Goal: Task Accomplishment & Management: Complete application form

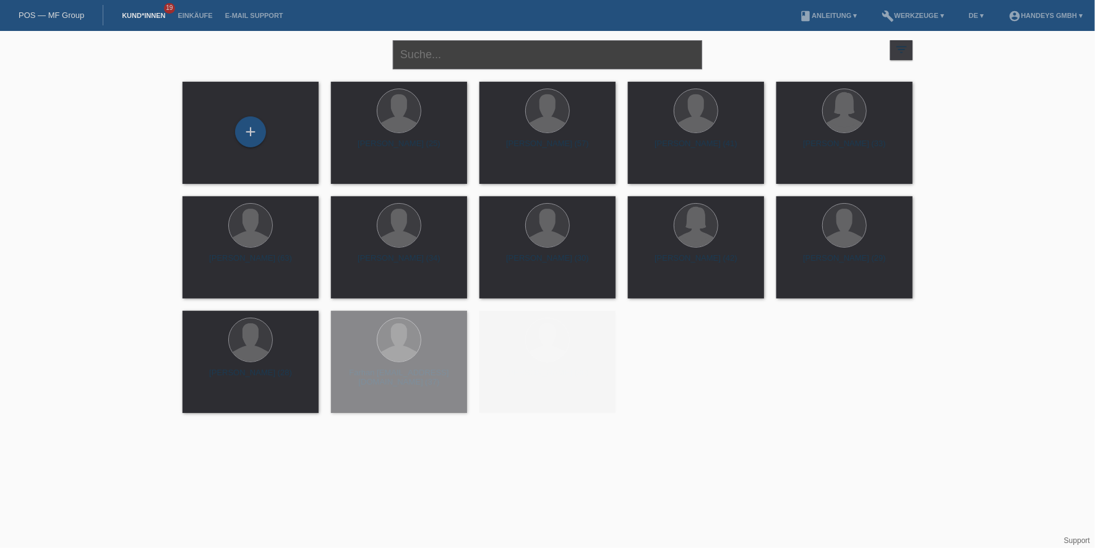
click at [445, 49] on input "text" at bounding box center [547, 54] width 309 height 29
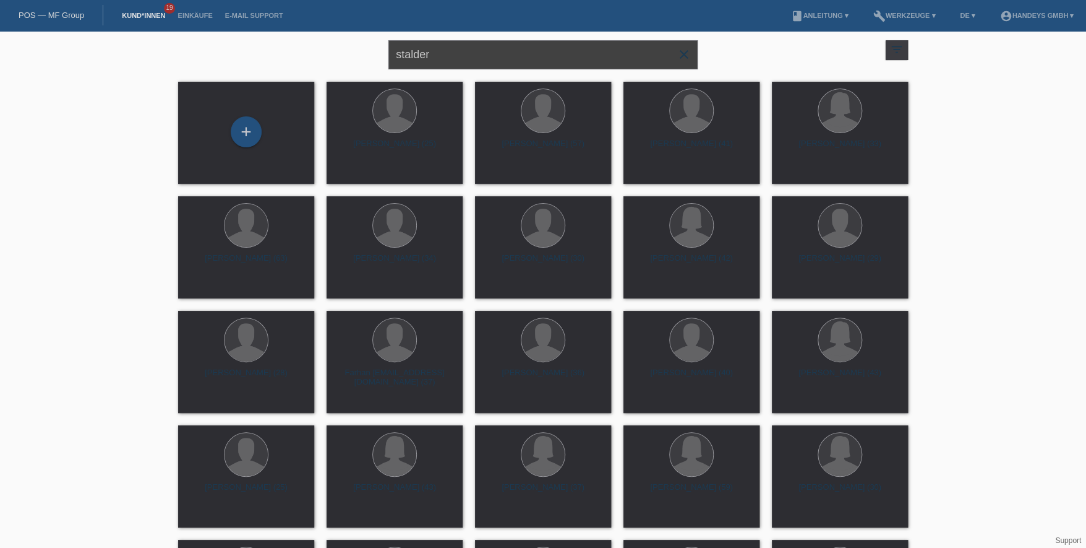
type input "stalder"
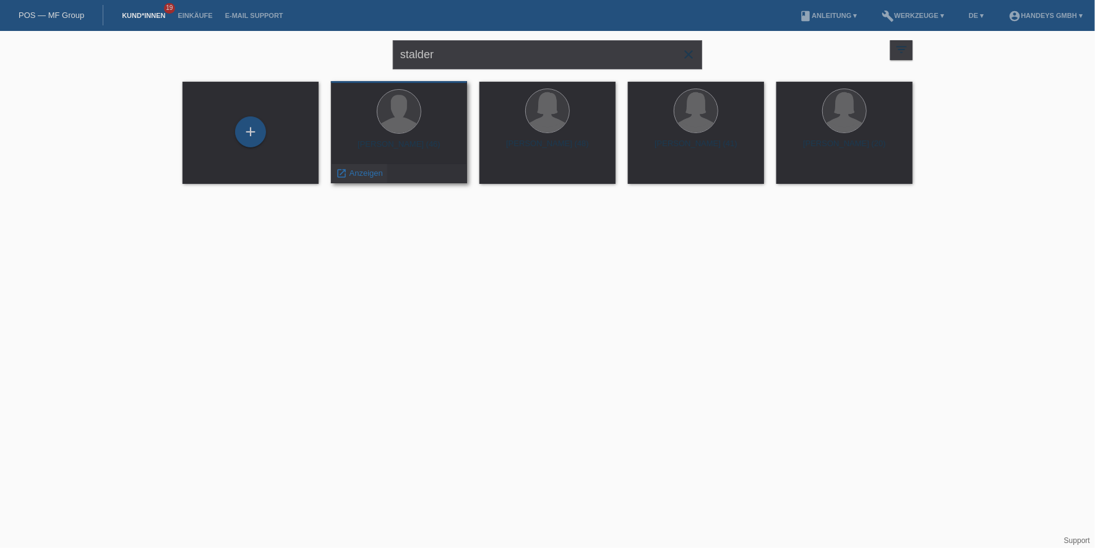
click at [368, 169] on span "Anzeigen" at bounding box center [366, 172] width 33 height 9
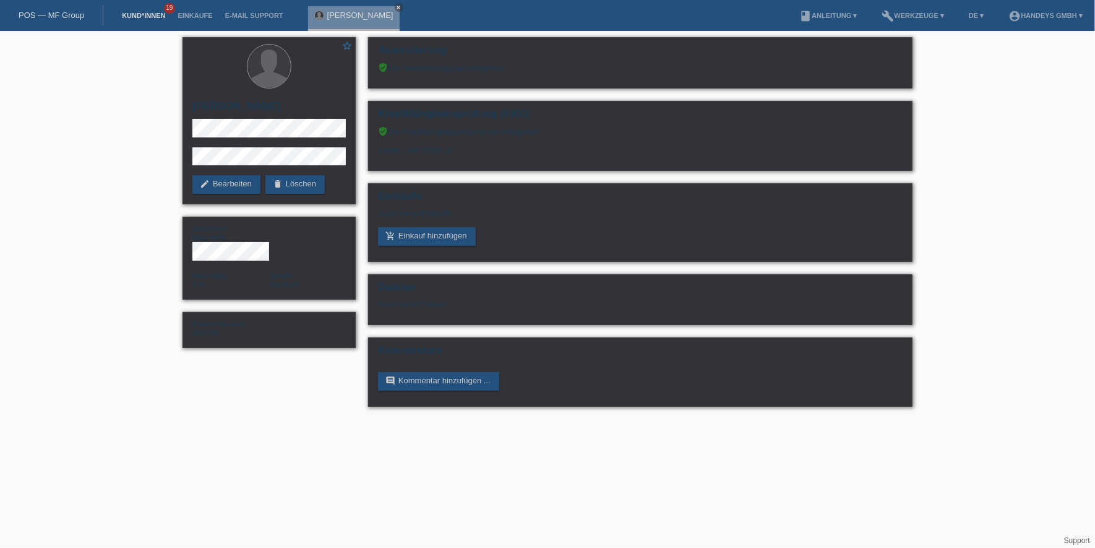
click at [161, 16] on link "Kund*innen" at bounding box center [144, 15] width 56 height 7
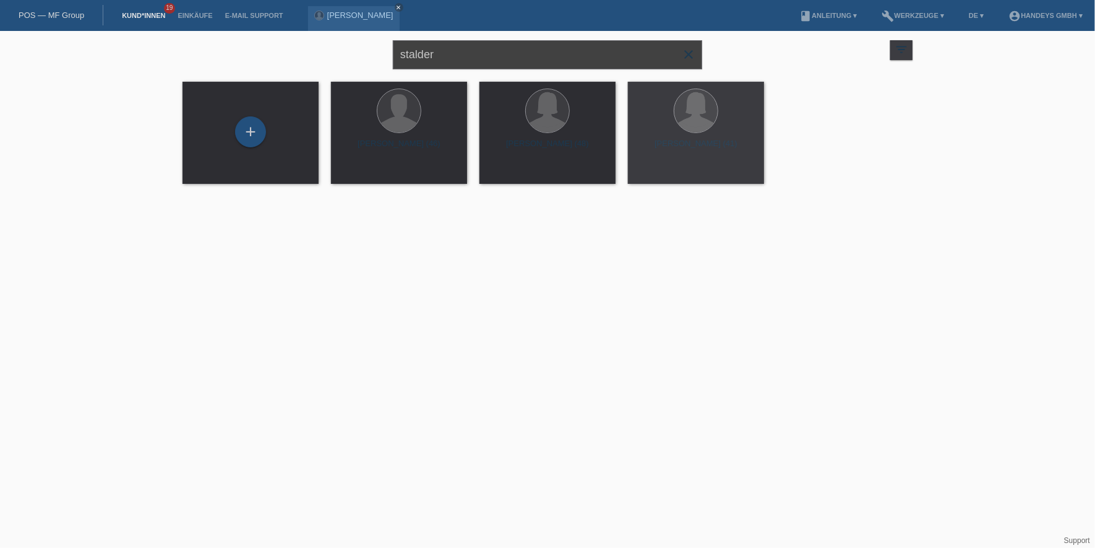
drag, startPoint x: 439, startPoint y: 54, endPoint x: 367, endPoint y: 49, distance: 71.3
click at [367, 49] on div "stalder close filter_list view_module Alle Kund*innen anzeigen star Markierte K…" at bounding box center [547, 53] width 742 height 45
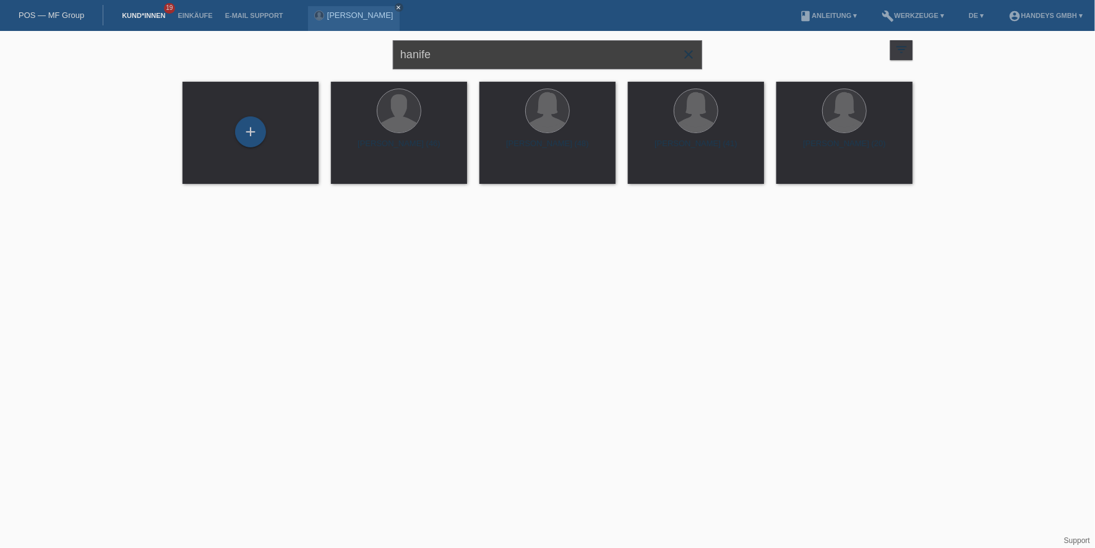
type input "hanife"
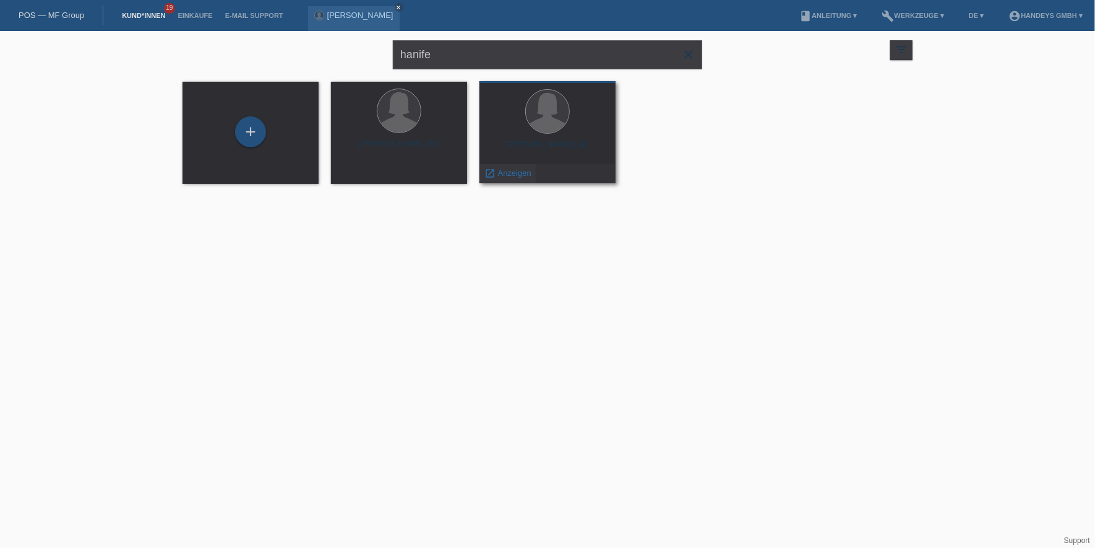
click at [505, 174] on span "Anzeigen" at bounding box center [514, 172] width 33 height 9
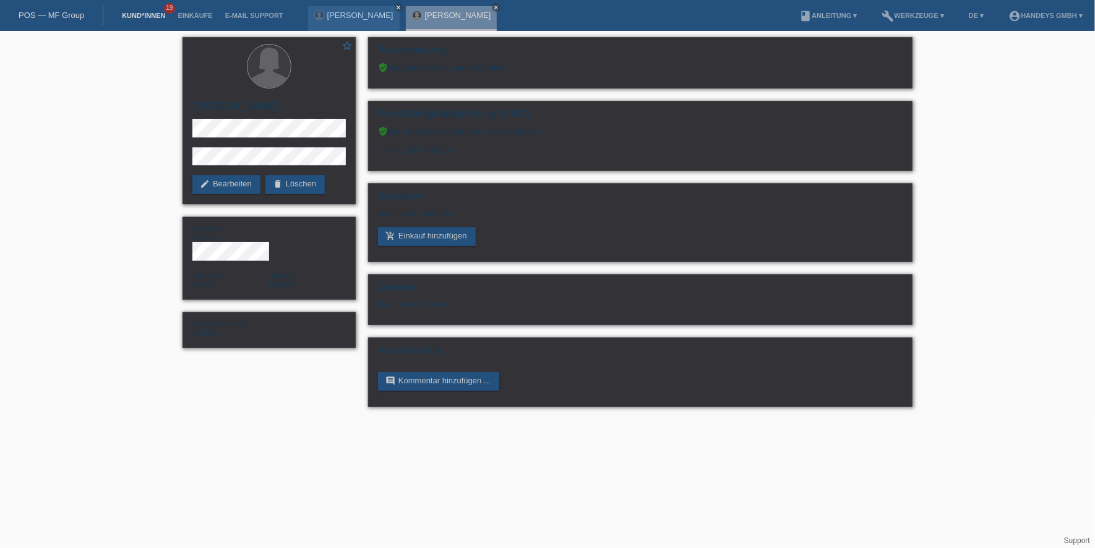
click at [140, 16] on link "Kund*innen" at bounding box center [144, 15] width 56 height 7
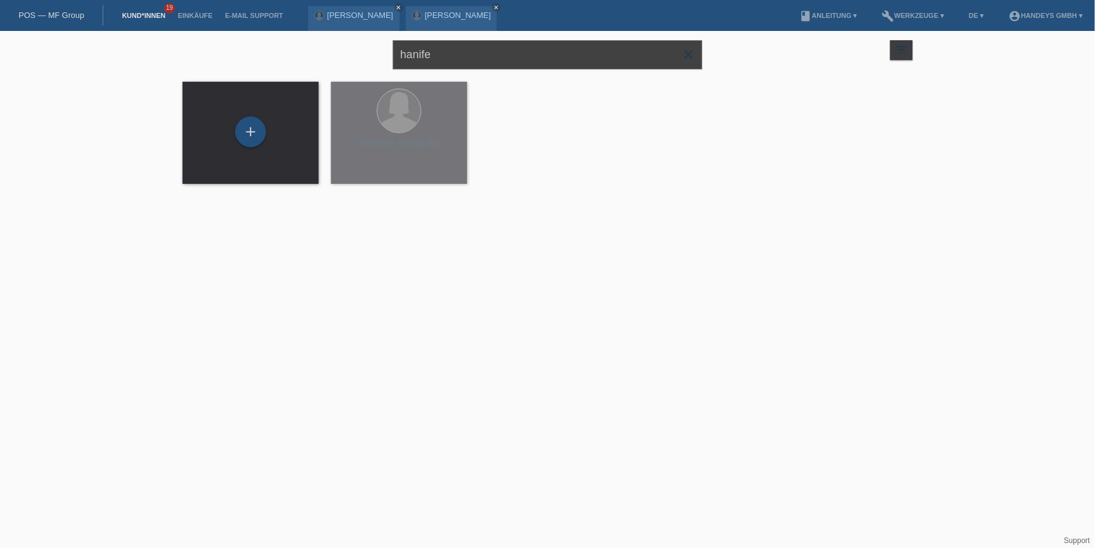
drag, startPoint x: 469, startPoint y: 52, endPoint x: 306, endPoint y: 53, distance: 163.3
click at [306, 53] on div "hanife close filter_list view_module Alle Kund*innen anzeigen star Markierte [P…" at bounding box center [547, 53] width 742 height 45
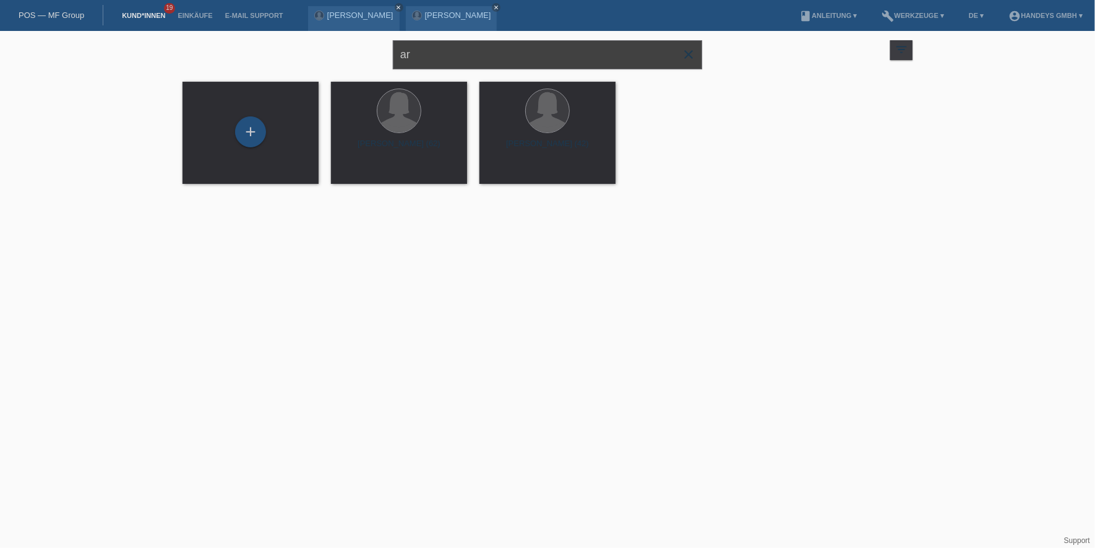
type input "a"
drag, startPoint x: 442, startPoint y: 58, endPoint x: 273, endPoint y: 47, distance: 169.3
click at [273, 47] on div "hanife close filter_list view_module Alle Kund*innen anzeigen star Markierte [P…" at bounding box center [547, 53] width 742 height 45
type input "wanner"
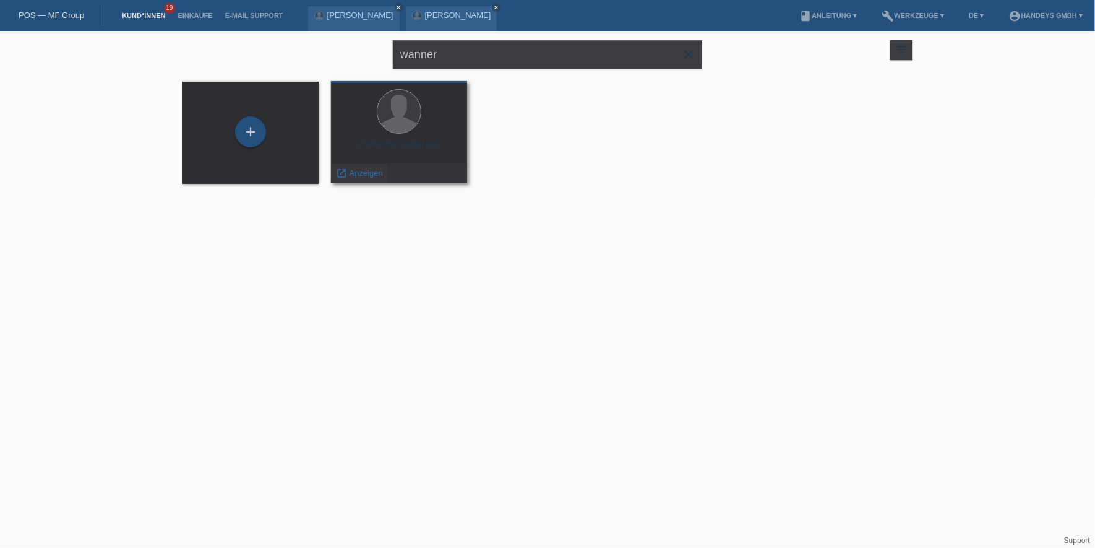
click at [360, 177] on span "Anzeigen" at bounding box center [366, 172] width 33 height 9
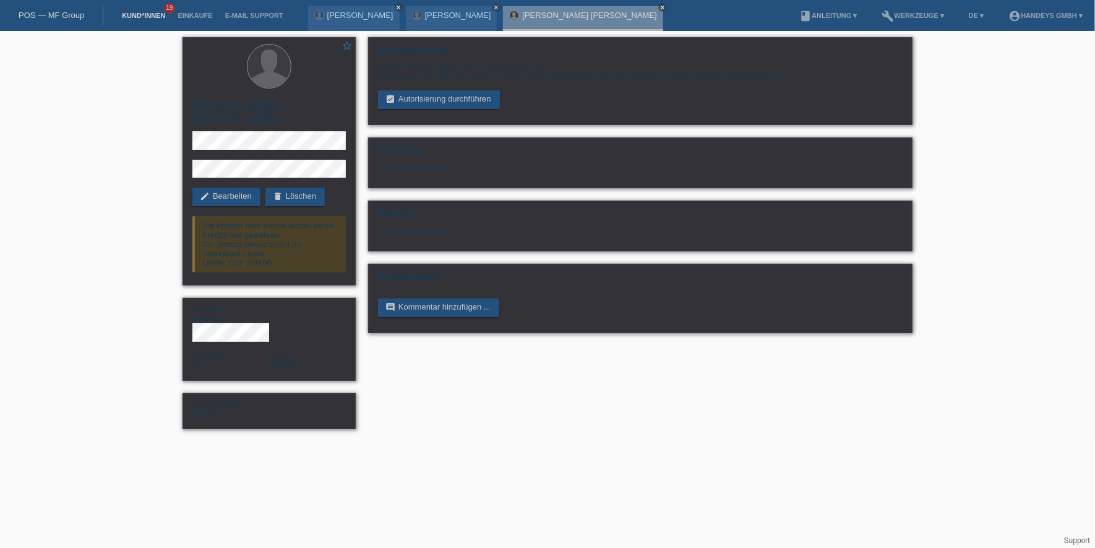
click at [145, 16] on link "Kund*innen" at bounding box center [144, 15] width 56 height 7
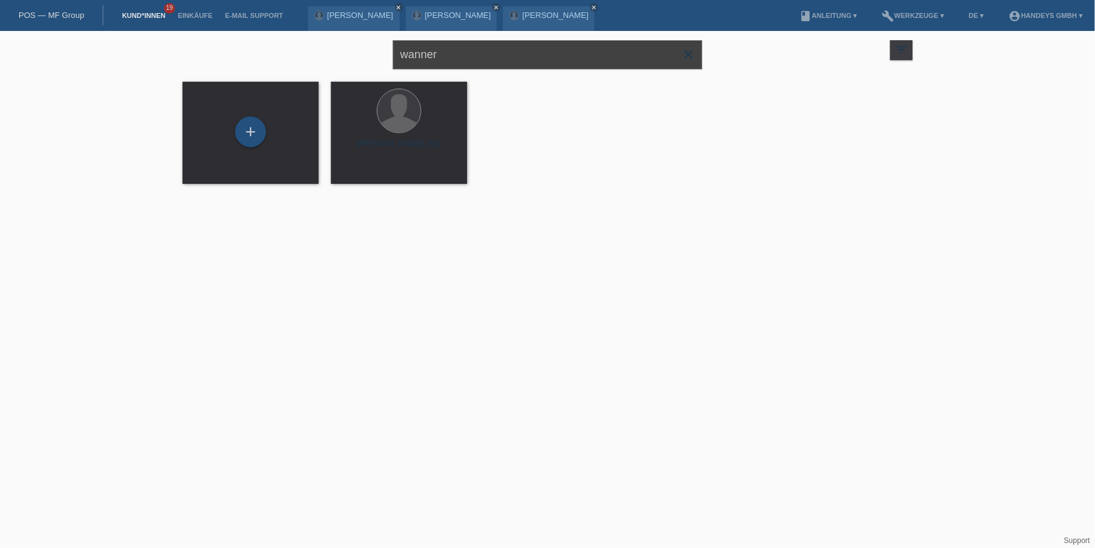
drag, startPoint x: 458, startPoint y: 58, endPoint x: 266, endPoint y: 46, distance: 192.2
click at [266, 46] on div "wanner close filter_list view_module Alle Kund*innen anzeigen star Markierte Ku…" at bounding box center [547, 53] width 742 height 45
type input "diallo"
click at [253, 122] on div "+" at bounding box center [250, 131] width 31 height 31
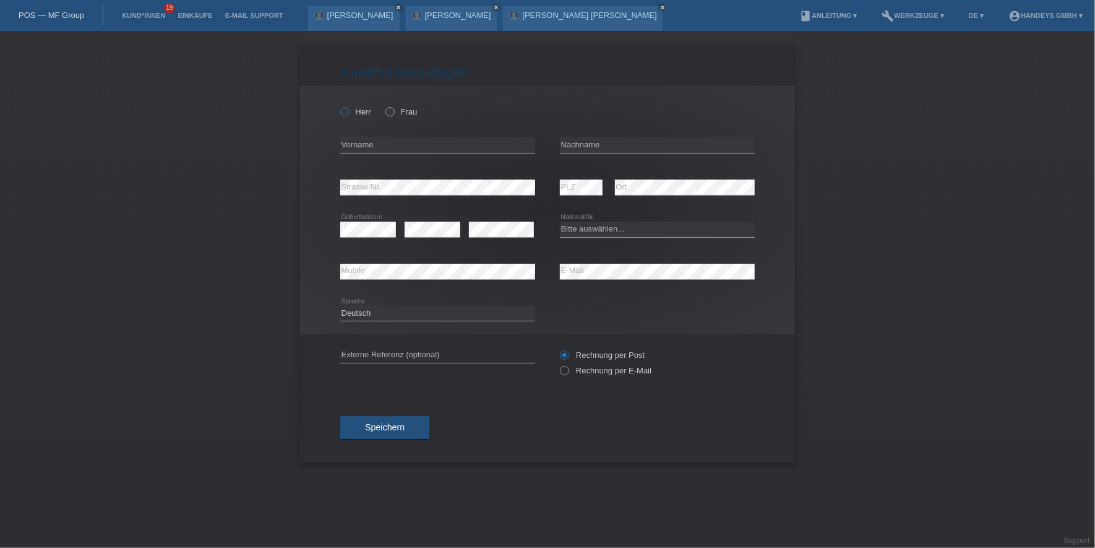
click at [338, 105] on icon at bounding box center [338, 105] width 0 height 0
click at [345, 109] on input "Herr" at bounding box center [344, 111] width 8 height 8
radio input "true"
click at [364, 147] on input "text" at bounding box center [437, 144] width 195 height 15
type input "Mamadi"
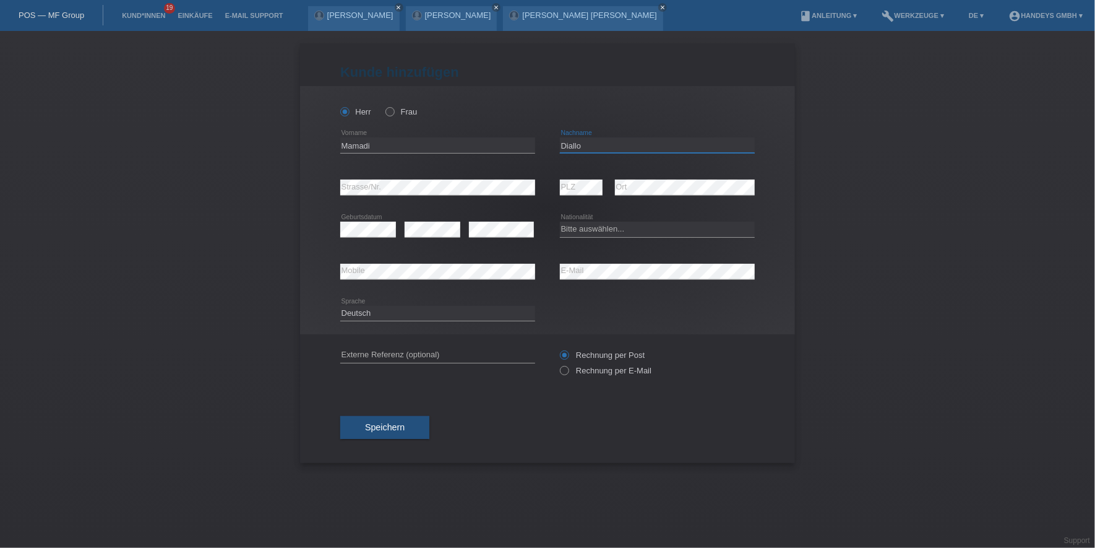
type input "Diallo"
click at [634, 223] on select "Bitte auswählen... Schweiz Deutschland Liechtenstein Österreich ------------ Af…" at bounding box center [657, 228] width 195 height 15
select select "GN"
click at [560, 221] on select "Bitte auswählen... Schweiz Deutschland Liechtenstein Österreich ------------ Af…" at bounding box center [657, 228] width 195 height 15
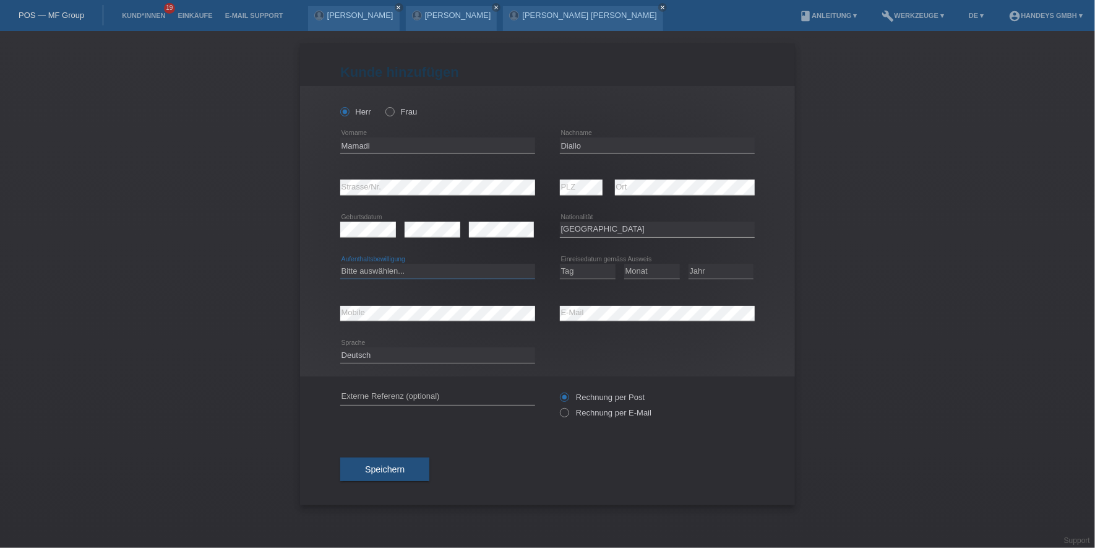
click at [392, 269] on select "Bitte auswählen... C B B - Flüchtlingsstatus Andere" at bounding box center [437, 271] width 195 height 15
select select "B"
click at [340, 264] on select "Bitte auswählen... C B B - Flüchtlingsstatus Andere" at bounding box center [437, 271] width 195 height 15
click at [582, 270] on select "Tag 01 02 03 04 05 06 07 08 09 10 11" at bounding box center [588, 271] width 56 height 15
select select "18"
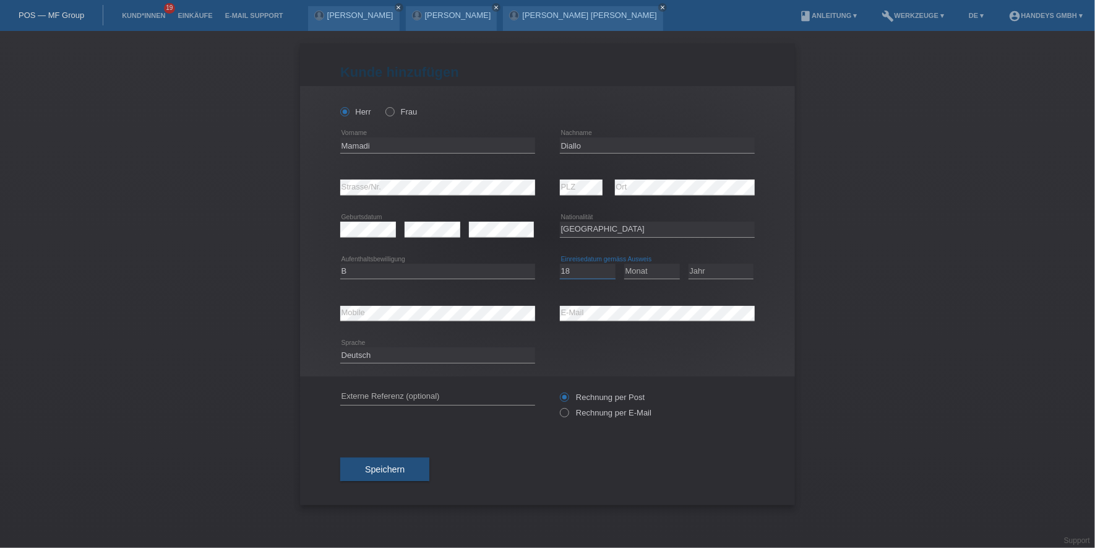
click at [560, 264] on select "Tag 01 02 03 04 05 06 07 08 09 10 11" at bounding box center [588, 271] width 56 height 15
select select "08"
select select "2014"
click at [567, 303] on div "error E-Mail" at bounding box center [657, 313] width 195 height 42
click at [465, 389] on input "text" at bounding box center [437, 396] width 195 height 15
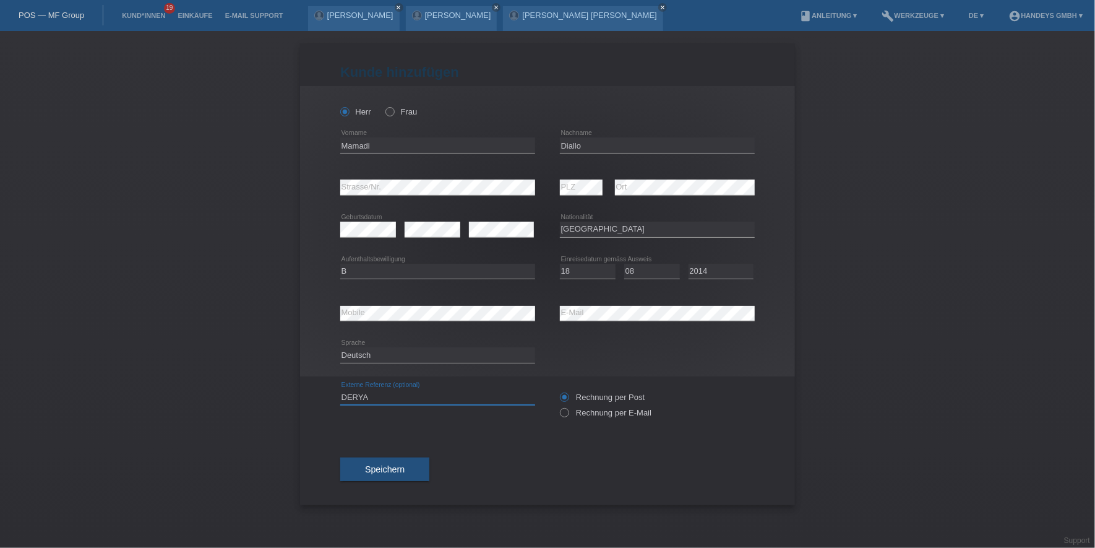
type input "DERYA"
click at [208, 393] on div "Kund*in hinzufügen Kunde hinzufügen Kundin hinzufügen Herr Frau Mamadi error Vo…" at bounding box center [547, 289] width 1095 height 517
click at [391, 473] on button "Speichern" at bounding box center [384, 469] width 89 height 24
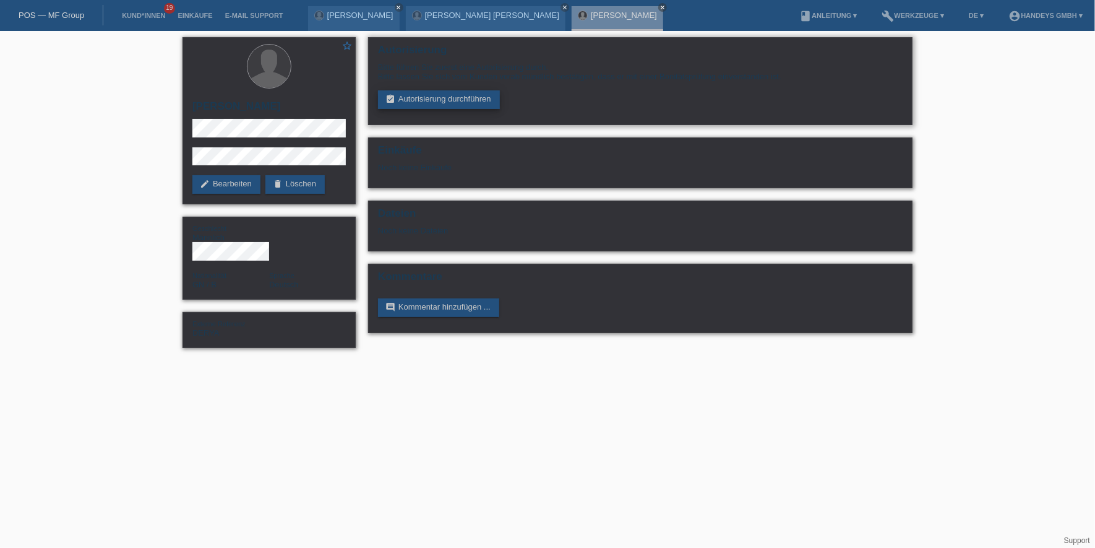
click at [432, 98] on link "assignment_turned_in Autorisierung durchführen" at bounding box center [439, 99] width 122 height 19
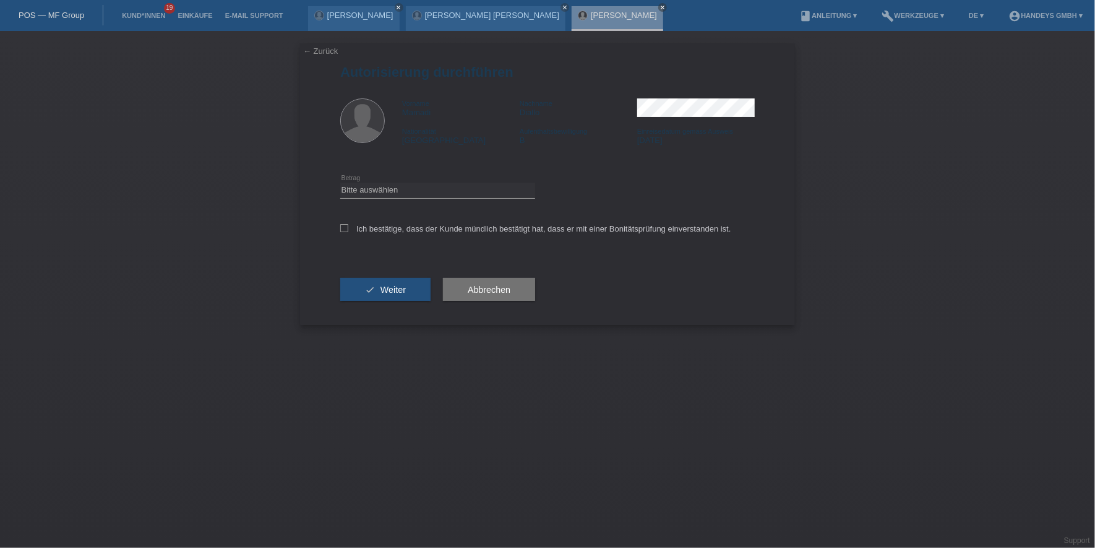
click at [439, 199] on div "Bitte auswählen CHF 1.00 - CHF 499.00 CHF 500.00 - CHF 1'999.00 CHF 2'000.00 - …" at bounding box center [437, 191] width 195 height 42
click at [459, 195] on select "Bitte auswählen CHF 1.00 - CHF 499.00 CHF 500.00 - CHF 1'999.00 CHF 2'000.00 - …" at bounding box center [437, 190] width 195 height 15
select select "3"
click at [340, 183] on select "Bitte auswählen CHF 1.00 - CHF 499.00 CHF 500.00 - CHF 1'999.00 CHF 2'000.00 - …" at bounding box center [437, 190] width 195 height 15
click at [415, 230] on label "Ich bestätige, dass der Kunde mündlich bestätigt hat, dass er mit einer Bonität…" at bounding box center [535, 228] width 391 height 9
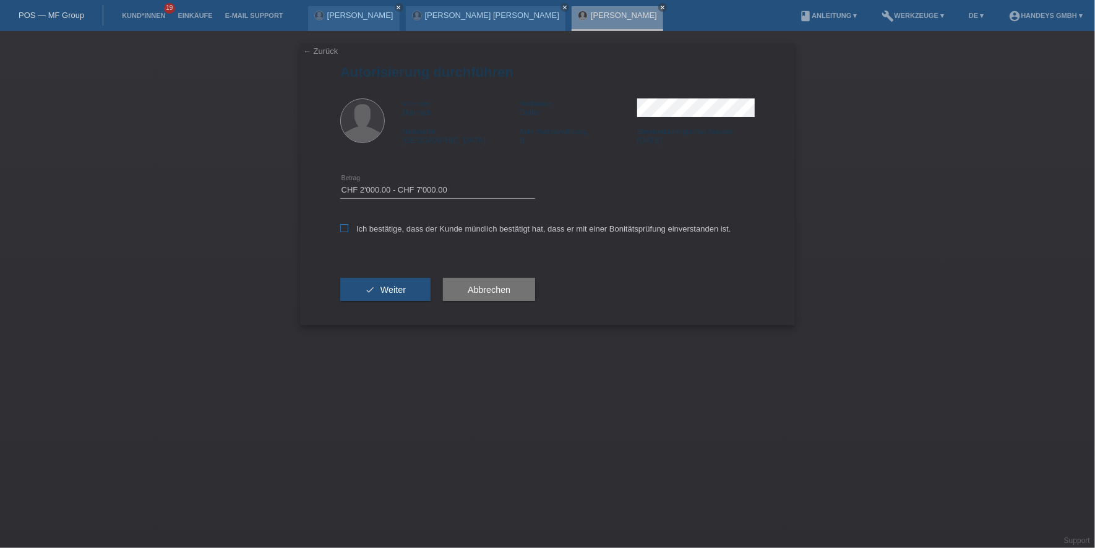
click at [348, 230] on input "Ich bestätige, dass der Kunde mündlich bestätigt hat, dass er mit einer Bonität…" at bounding box center [344, 228] width 8 height 8
checkbox input "true"
click at [406, 292] on button "check Weiter" at bounding box center [385, 290] width 90 height 24
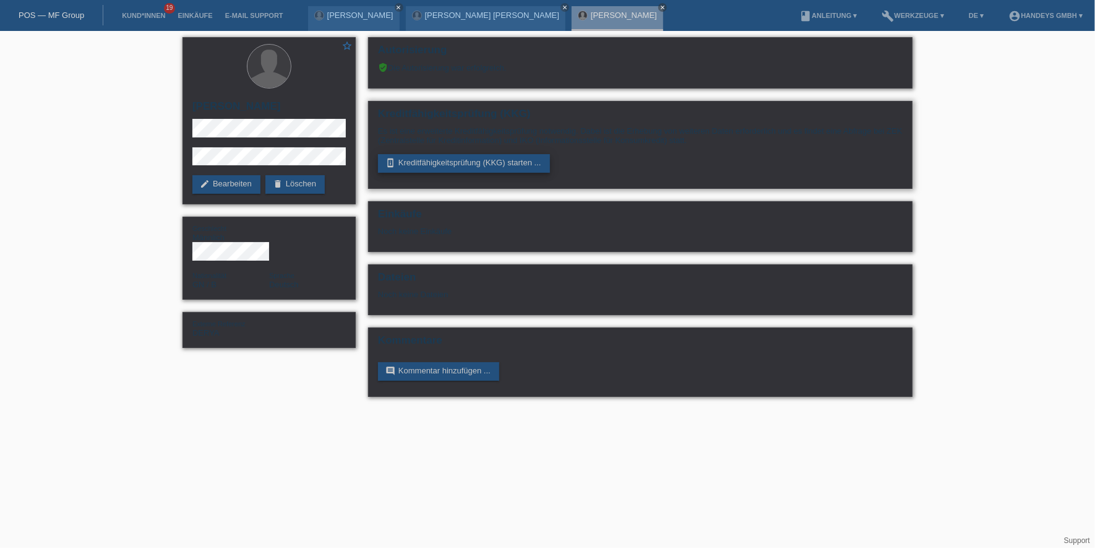
click at [435, 158] on link "perm_device_information Kreditfähigkeitsprüfung (KKG) starten ..." at bounding box center [464, 163] width 172 height 19
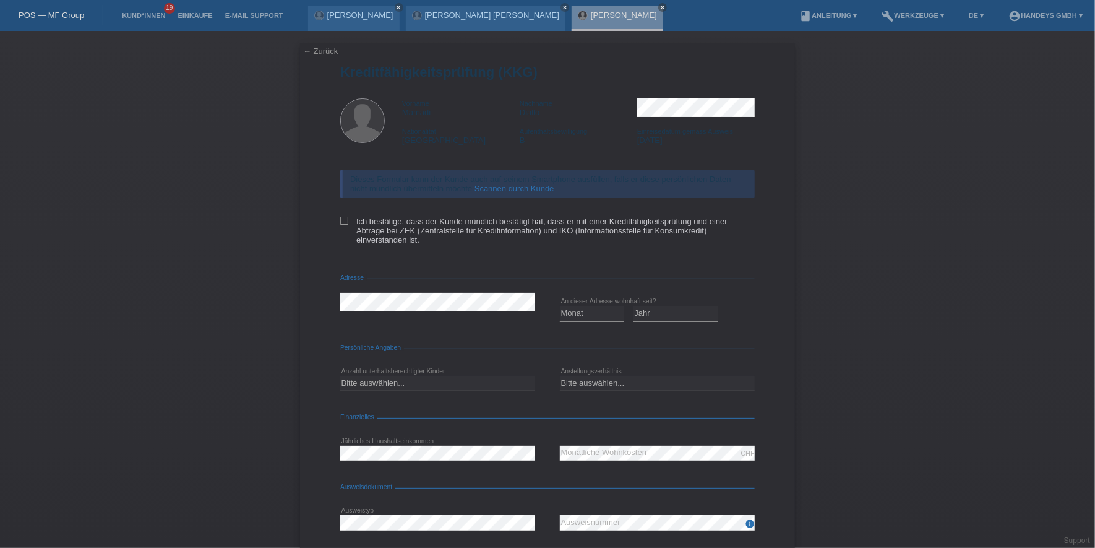
click at [484, 184] on link "Scannen durch Kunde" at bounding box center [515, 188] width 80 height 9
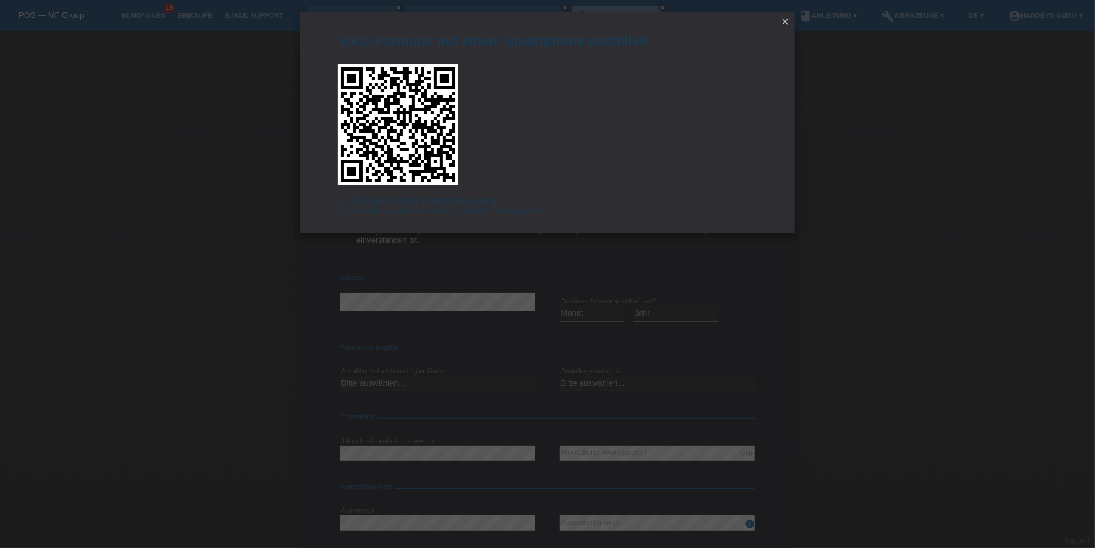
click at [784, 24] on icon "close" at bounding box center [785, 22] width 10 height 10
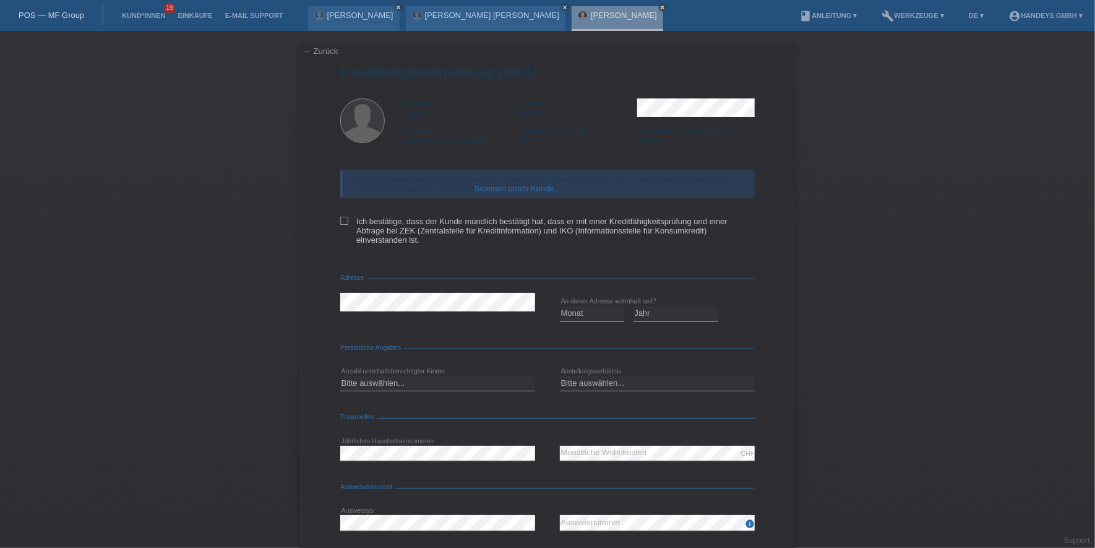
click at [319, 49] on link "← Zurück" at bounding box center [320, 50] width 35 height 9
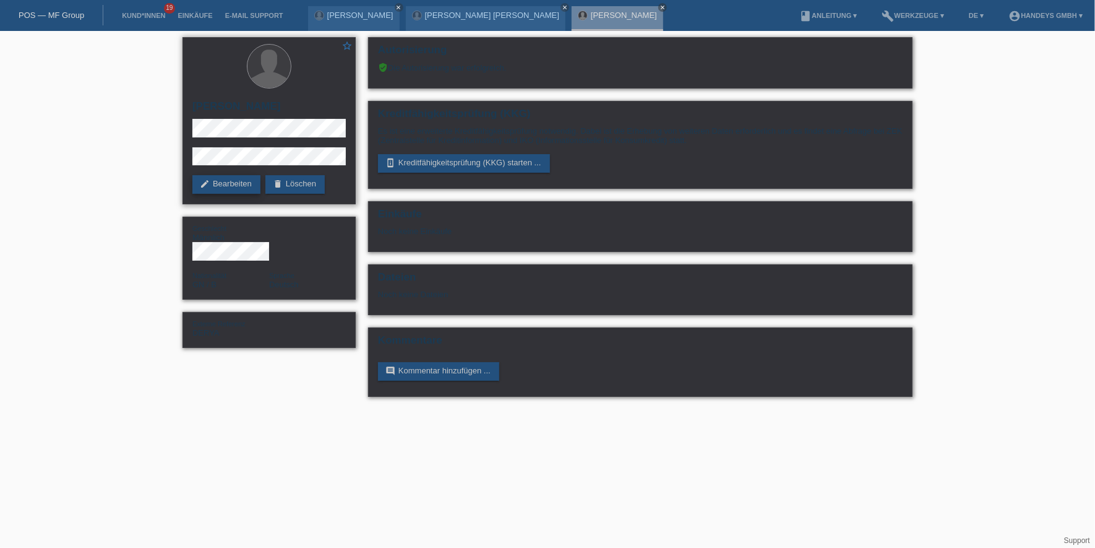
click at [222, 189] on link "edit Bearbeiten" at bounding box center [226, 184] width 68 height 19
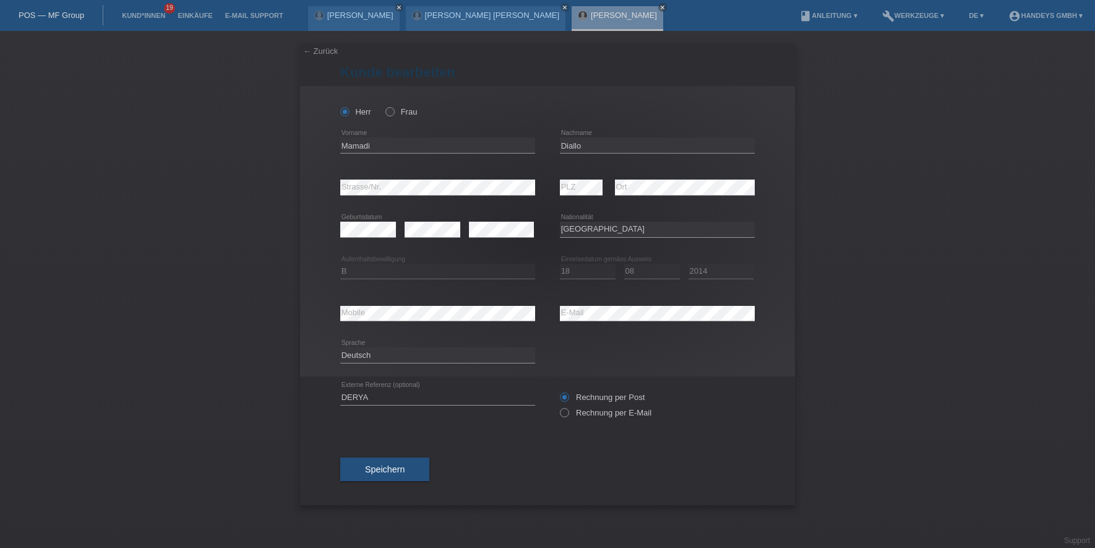
select select "GN"
select select "B"
select select "18"
select select "08"
select select "2014"
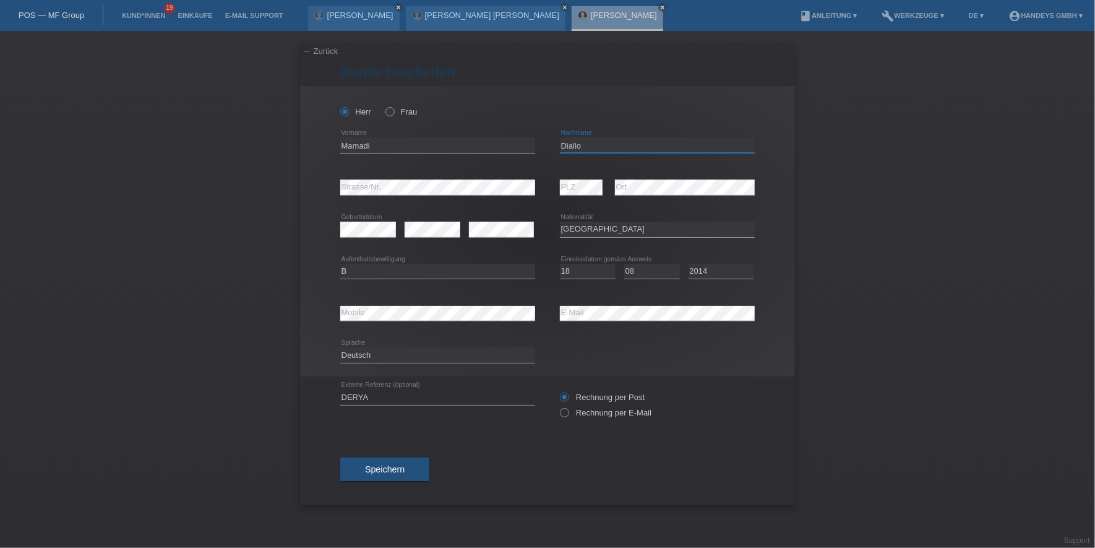
click at [572, 140] on input "Diallo" at bounding box center [657, 144] width 195 height 15
click at [316, 502] on div "← Zurück Kunde bearbeiten Herr Frau PLZ" at bounding box center [547, 274] width 495 height 462
click at [358, 147] on input "Mamadi" at bounding box center [437, 144] width 195 height 15
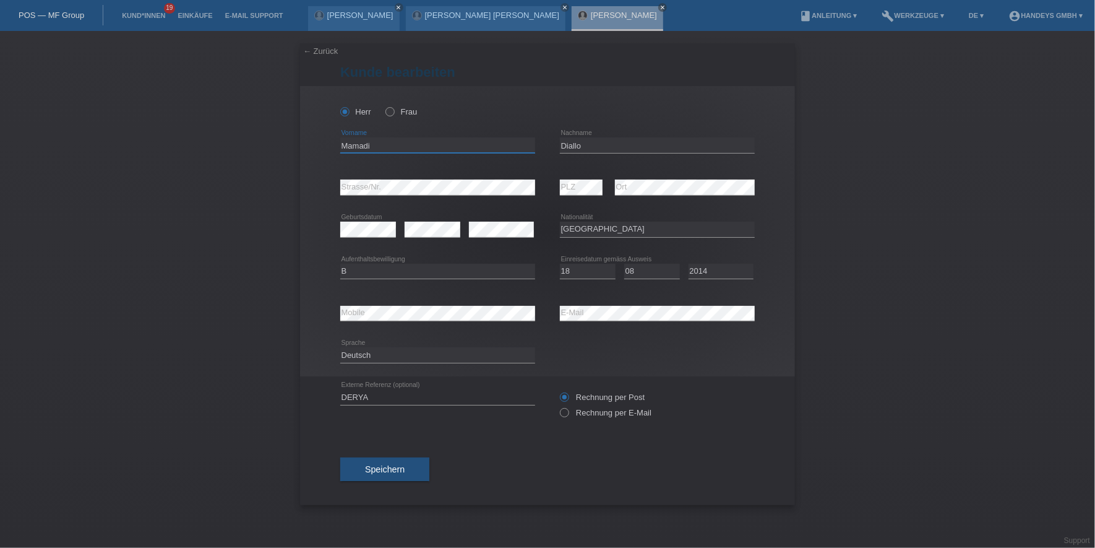
click at [349, 144] on input "Mamadi" at bounding box center [437, 144] width 195 height 15
click at [569, 143] on input "Diallo" at bounding box center [657, 144] width 195 height 15
click at [482, 311] on div "error Mobile error E-Mail" at bounding box center [547, 313] width 415 height 42
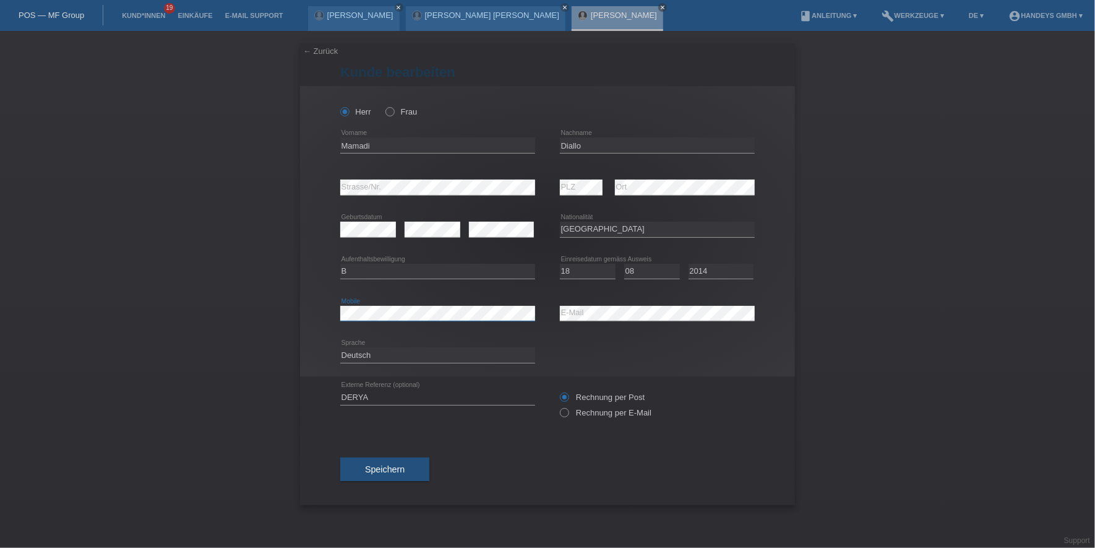
click at [359, 322] on div "error Mobile" at bounding box center [437, 313] width 195 height 42
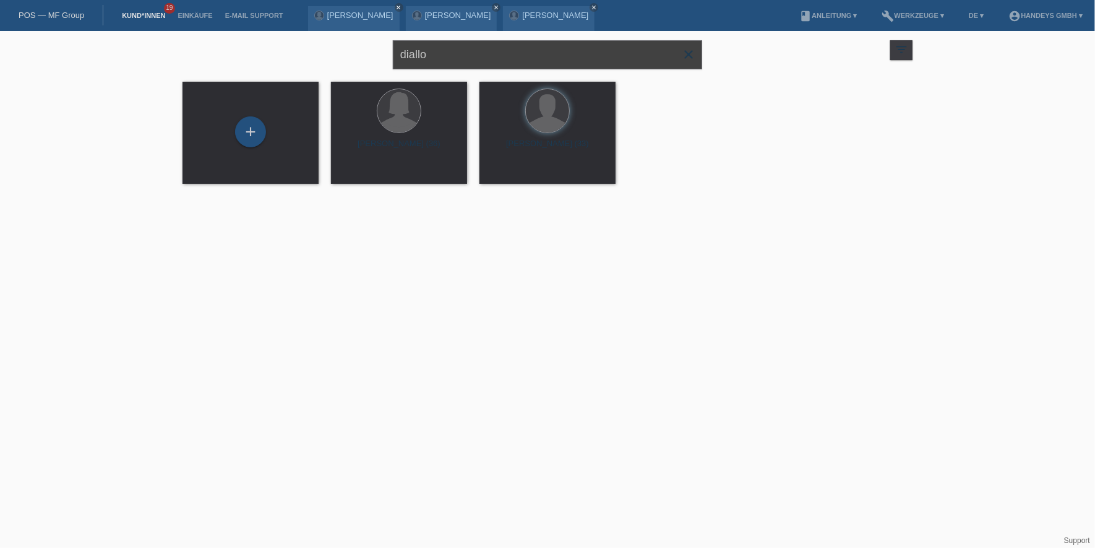
drag, startPoint x: 440, startPoint y: 54, endPoint x: 332, endPoint y: 62, distance: 108.0
click at [334, 62] on div "diallo close filter_list view_module Alle Kund*innen anzeigen star Markierte Ku…" at bounding box center [547, 53] width 742 height 45
type input "karim sow"
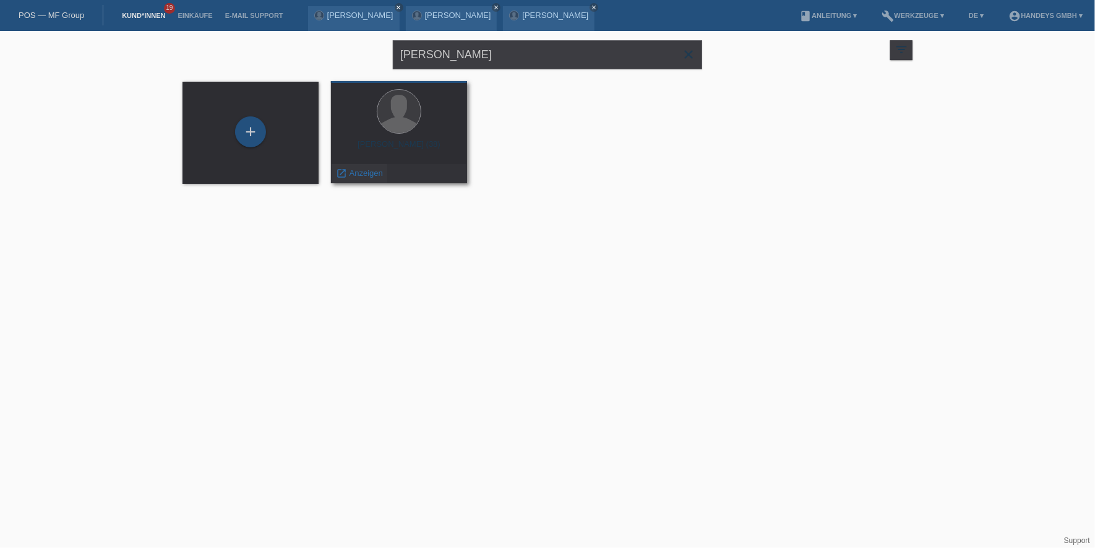
click at [355, 171] on span "Anzeigen" at bounding box center [366, 172] width 33 height 9
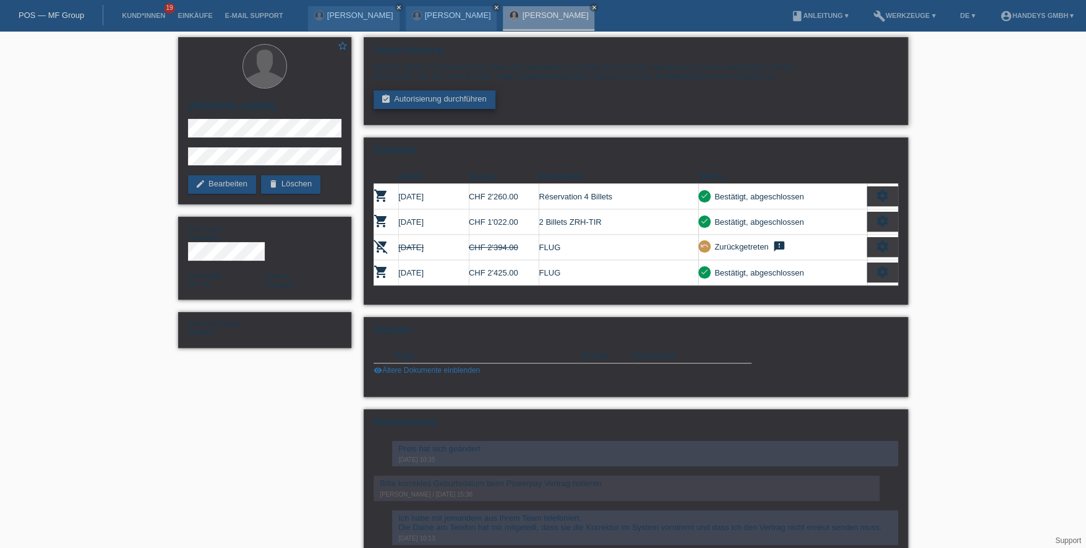
click at [430, 97] on link "assignment_turned_in Autorisierung durchführen" at bounding box center [435, 99] width 122 height 19
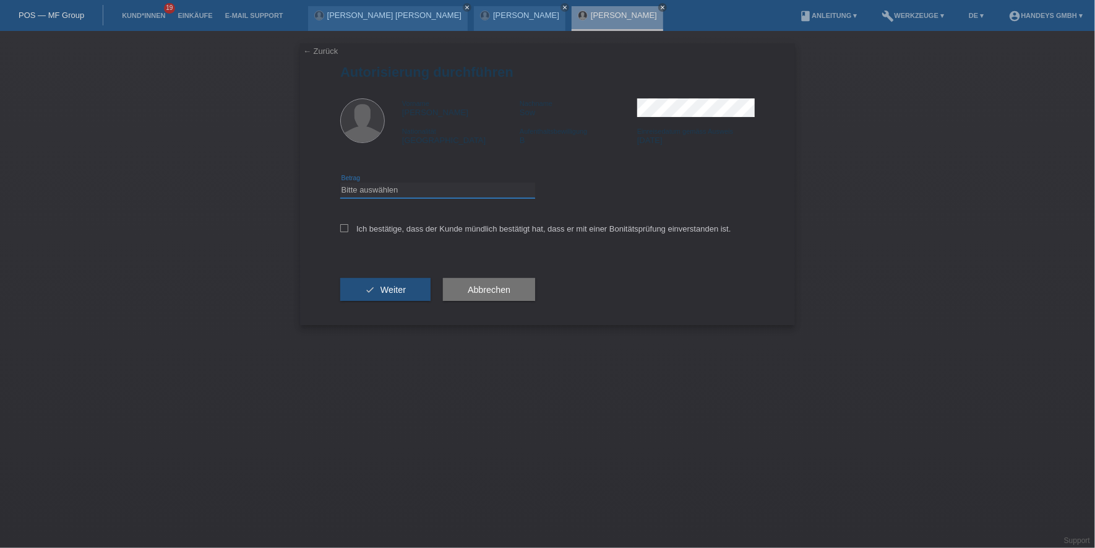
click at [462, 196] on select "Bitte auswählen CHF 1.00 - CHF 499.00 CHF 500.00 - CHF 1'999.00 CHF 2'000.00 - …" at bounding box center [437, 190] width 195 height 15
select select "3"
click at [340, 183] on select "Bitte auswählen CHF 1.00 - CHF 499.00 CHF 500.00 - CHF 1'999.00 CHF 2'000.00 - …" at bounding box center [437, 190] width 195 height 15
click at [419, 221] on div "Ich bestätige, dass der Kunde mündlich bestätigt hat, dass er mit einer Bonität…" at bounding box center [547, 233] width 415 height 42
click at [426, 232] on label "Ich bestätige, dass der Kunde mündlich bestätigt hat, dass er mit einer Bonität…" at bounding box center [535, 228] width 391 height 9
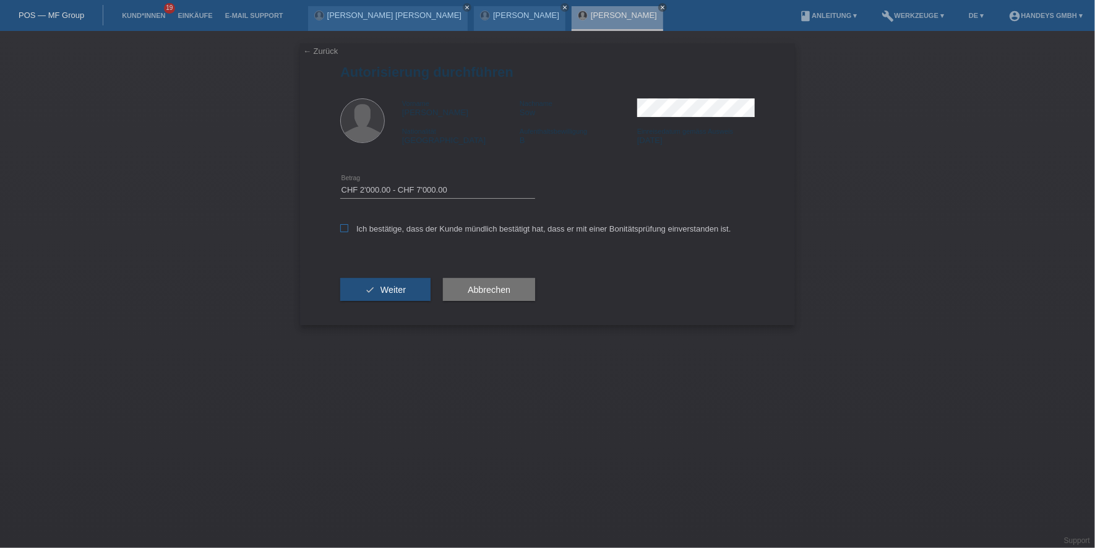
click at [348, 232] on input "Ich bestätige, dass der Kunde mündlich bestätigt hat, dass er mit einer Bonität…" at bounding box center [344, 228] width 8 height 8
checkbox input "true"
click at [475, 273] on div "Abbrechen" at bounding box center [489, 290] width 92 height 72
click at [477, 282] on button "Abbrechen" at bounding box center [489, 290] width 92 height 24
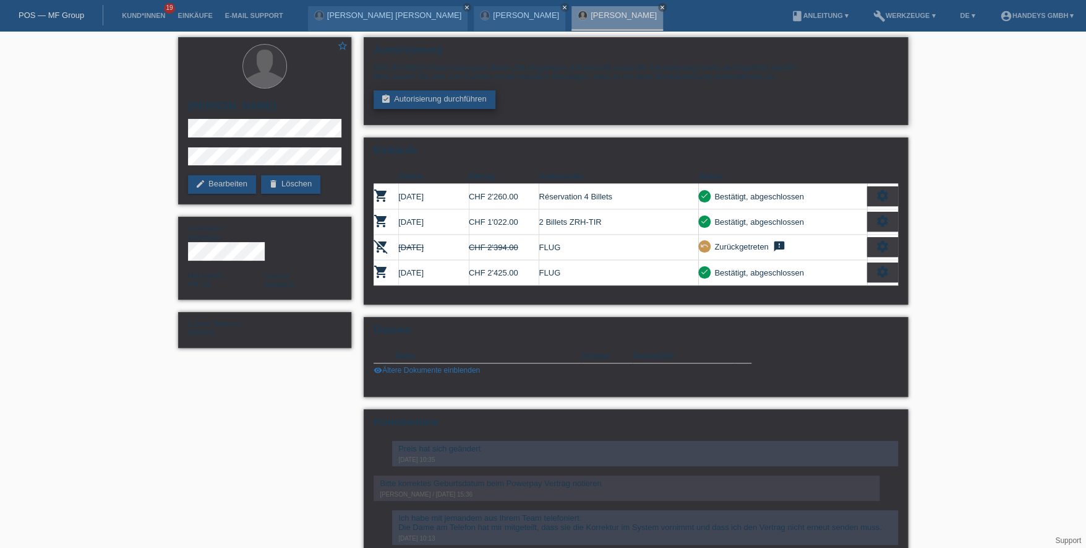
click at [446, 95] on link "assignment_turned_in Autorisierung durchführen" at bounding box center [435, 99] width 122 height 19
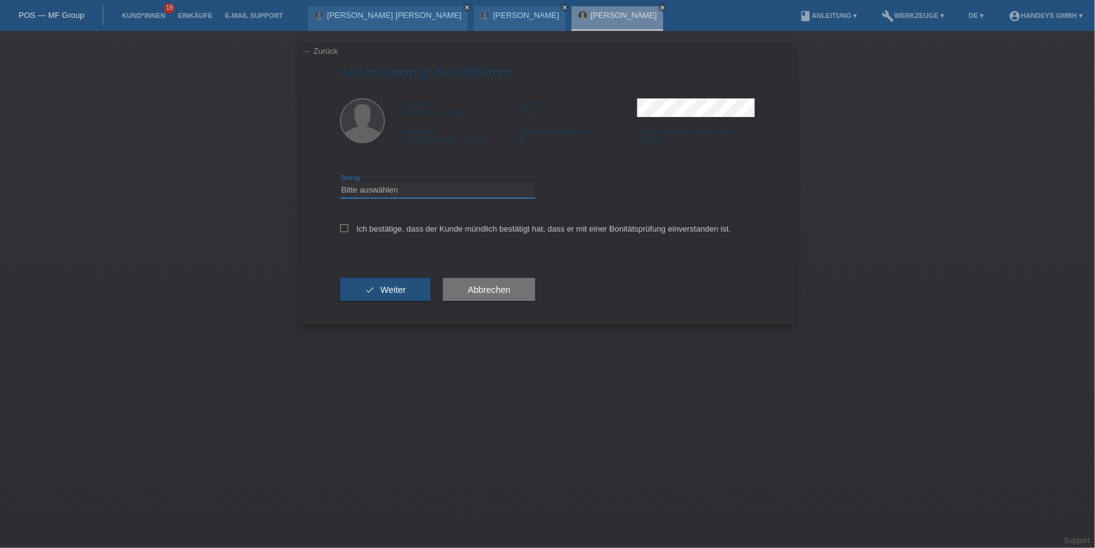
click at [471, 194] on select "Bitte auswählen CHF 1.00 - CHF 499.00 CHF 500.00 - CHF 1'999.00 CHF 2'000.00 - …" at bounding box center [437, 190] width 195 height 15
select select "3"
click at [340, 183] on select "Bitte auswählen CHF 1.00 - CHF 499.00 CHF 500.00 - CHF 1'999.00 CHF 2'000.00 - …" at bounding box center [437, 190] width 195 height 15
click at [432, 226] on label "Ich bestätige, dass der Kunde mündlich bestätigt hat, dass er mit einer Bonität…" at bounding box center [535, 228] width 391 height 9
click at [348, 226] on input "Ich bestätige, dass der Kunde mündlich bestätigt hat, dass er mit einer Bonität…" at bounding box center [344, 228] width 8 height 8
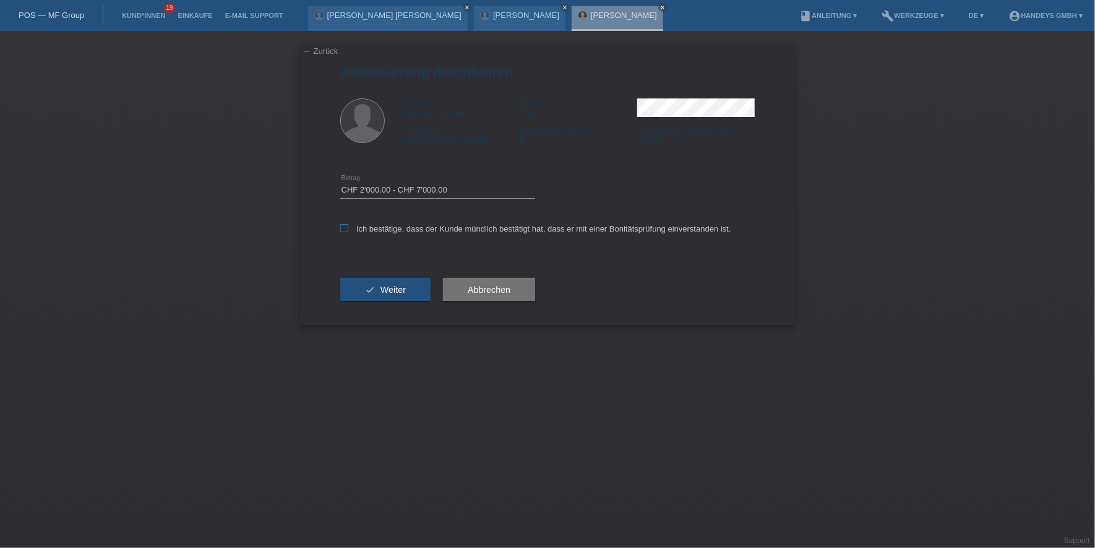
checkbox input "true"
click at [376, 288] on button "check Weiter" at bounding box center [385, 290] width 90 height 24
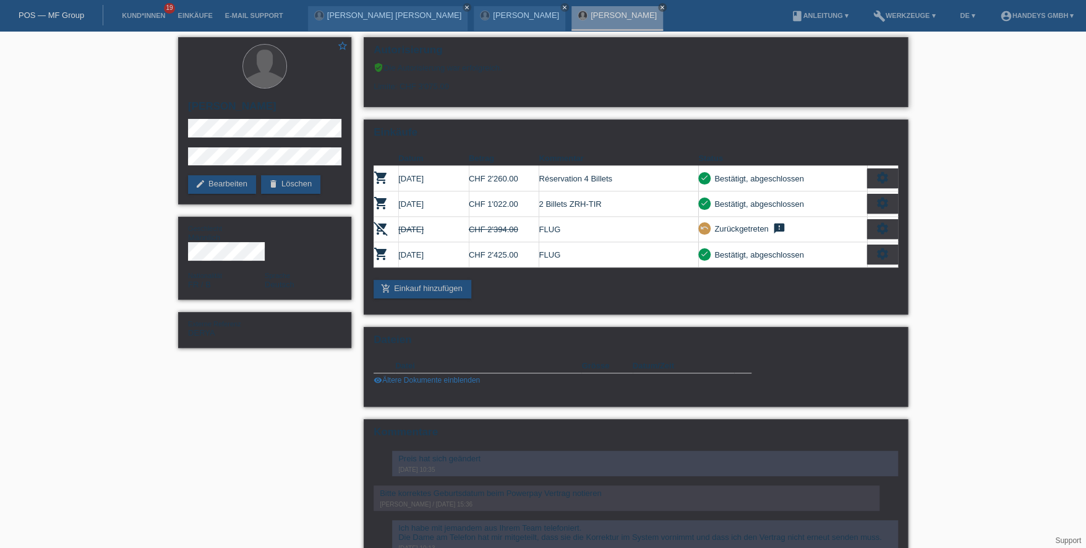
drag, startPoint x: 460, startPoint y: 87, endPoint x: 369, endPoint y: 84, distance: 90.4
click at [369, 84] on div "Autorisierung verified_user Die Autorisierung war erfolgreich. Limite: CHF 3'07…" at bounding box center [636, 72] width 544 height 70
copy div "Limite: CHF 3'075.00"
click at [196, 17] on link "Einkäufe" at bounding box center [194, 15] width 47 height 7
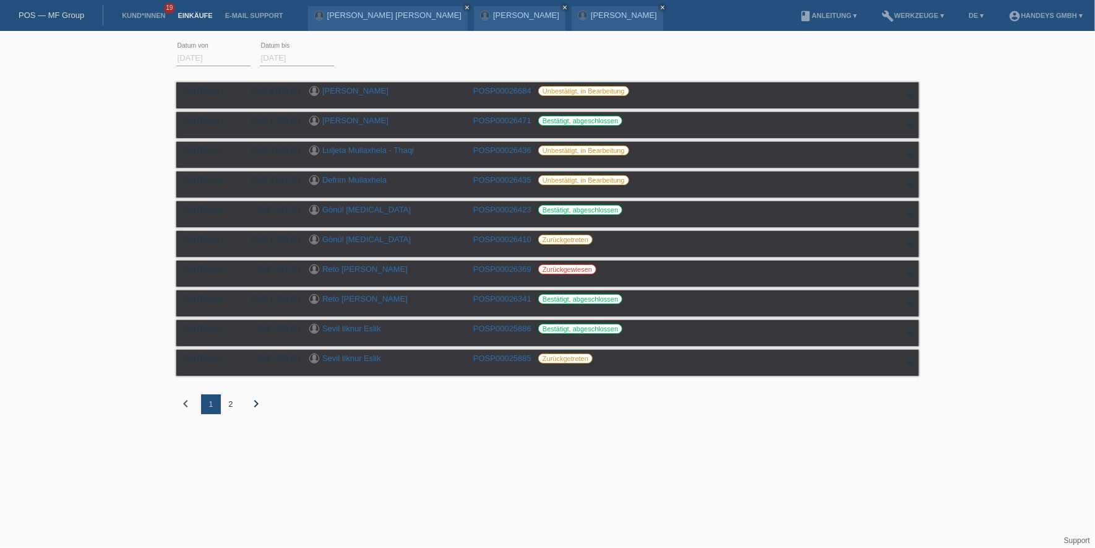
click at [133, 9] on li "Kund*innen 19" at bounding box center [144, 16] width 56 height 32
click at [134, 22] on li "Kund*innen 19" at bounding box center [144, 16] width 56 height 32
click at [137, 19] on link "Kund*innen" at bounding box center [144, 15] width 56 height 7
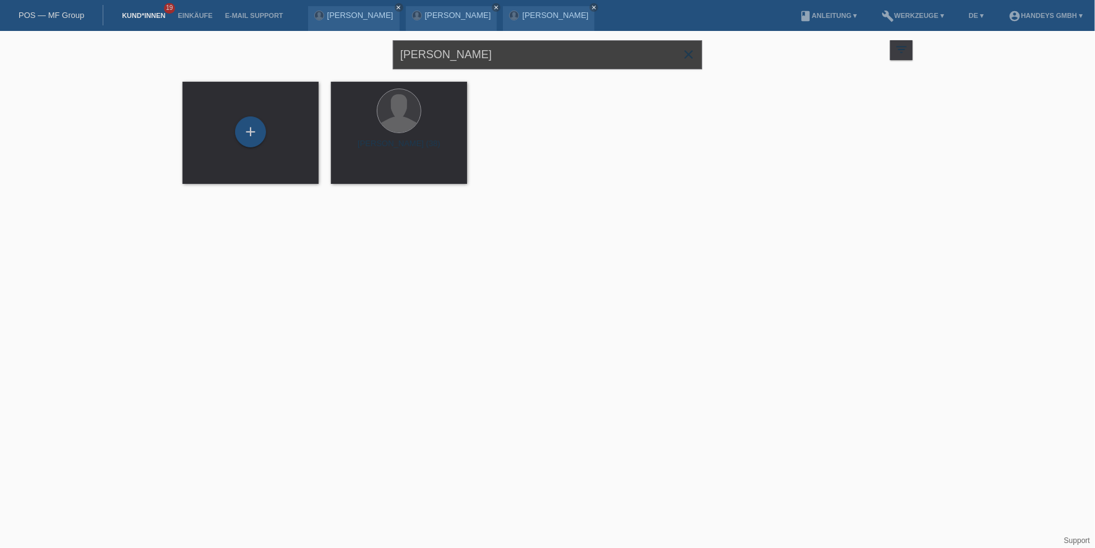
drag, startPoint x: 450, startPoint y: 53, endPoint x: 262, endPoint y: 50, distance: 187.5
click at [262, 50] on div "karim sow close filter_list view_module Alle Kund*innen anzeigen star Markierte…" at bounding box center [547, 53] width 742 height 45
type input "daniela"
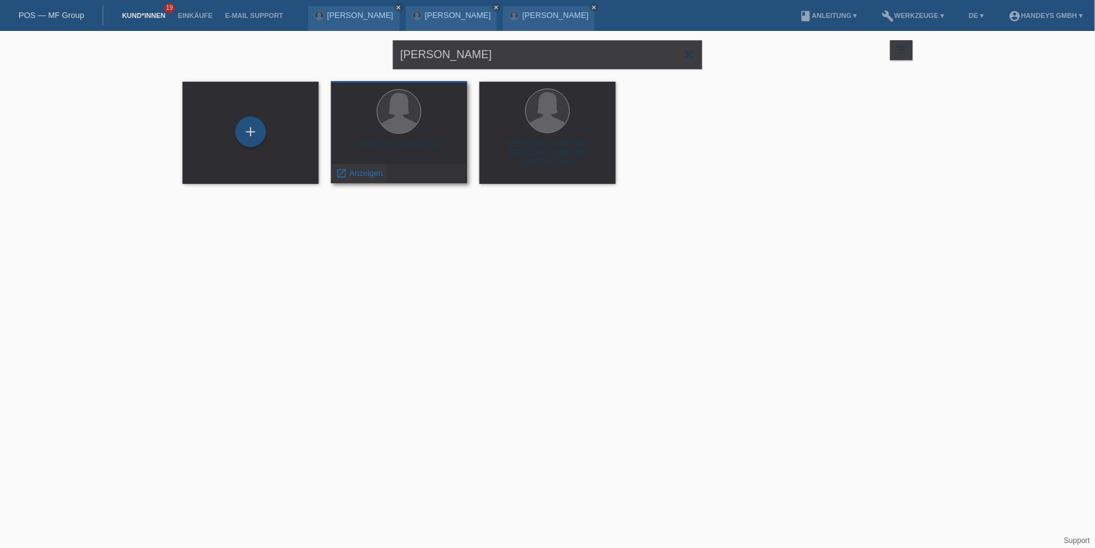
click at [355, 174] on span "Anzeigen" at bounding box center [366, 172] width 33 height 9
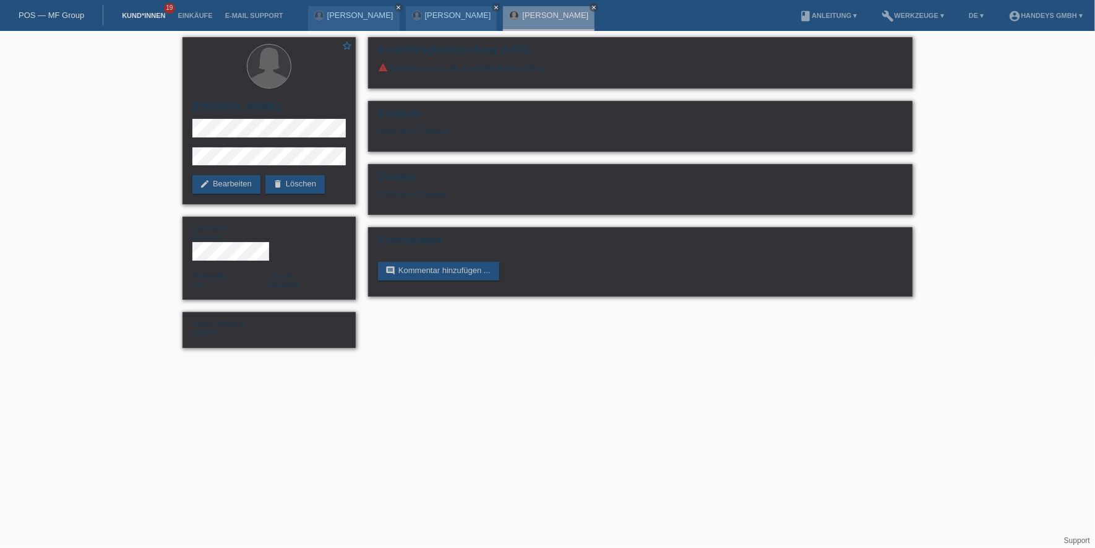
click at [156, 17] on link "Kund*innen" at bounding box center [144, 15] width 56 height 7
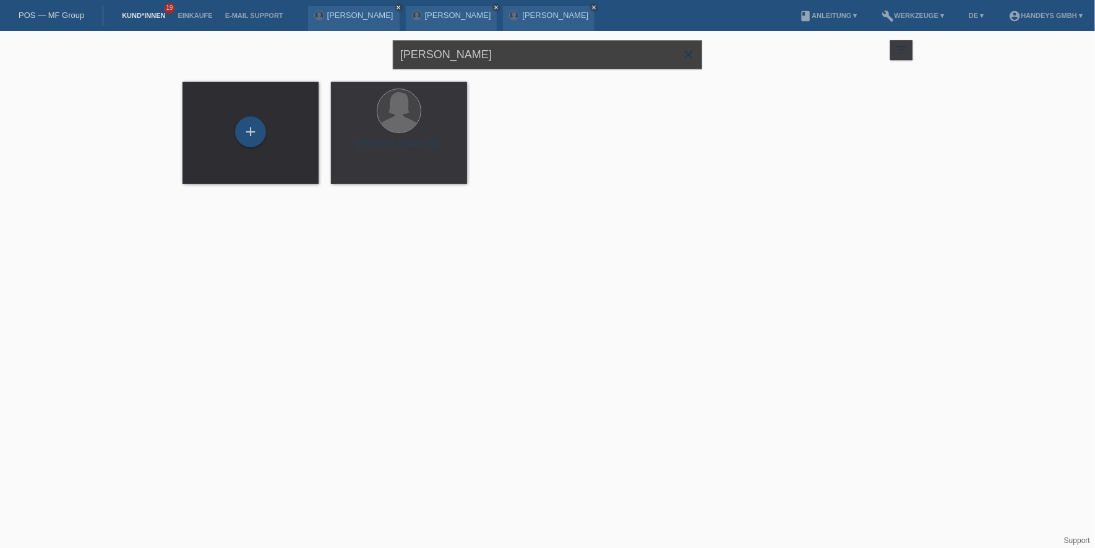
drag, startPoint x: 437, startPoint y: 49, endPoint x: 332, endPoint y: 56, distance: 105.4
click at [332, 56] on div "daniela close filter_list view_module Alle Kund*innen anzeigen star Markierte K…" at bounding box center [547, 53] width 742 height 45
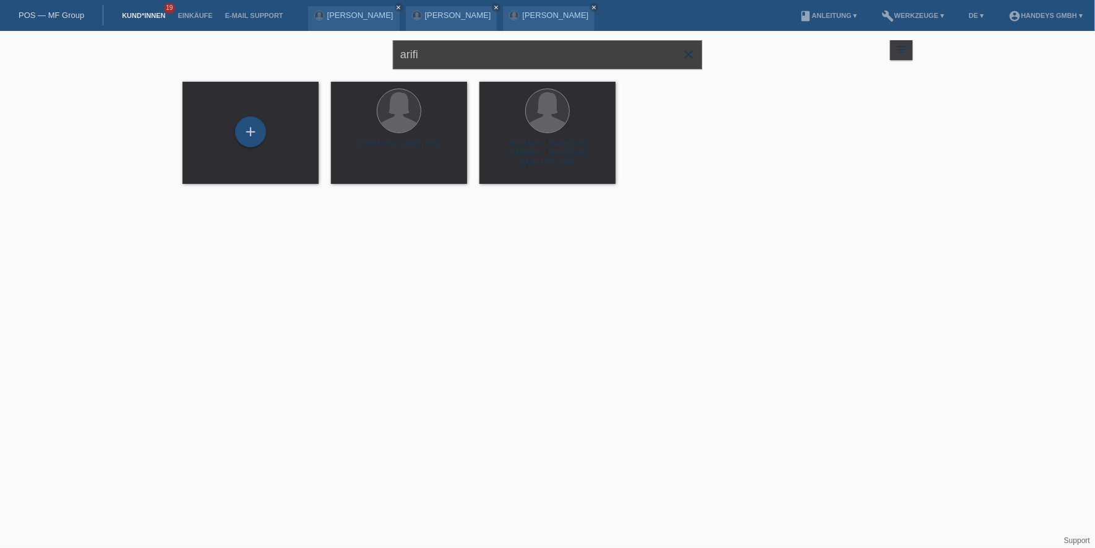
type input "arifi"
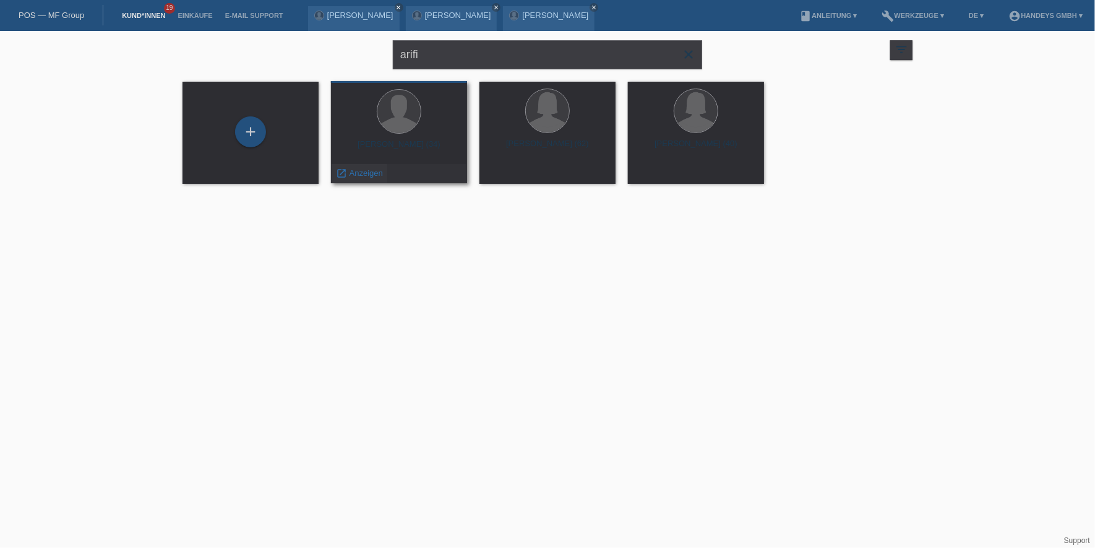
click at [379, 172] on span "Anzeigen" at bounding box center [366, 172] width 33 height 9
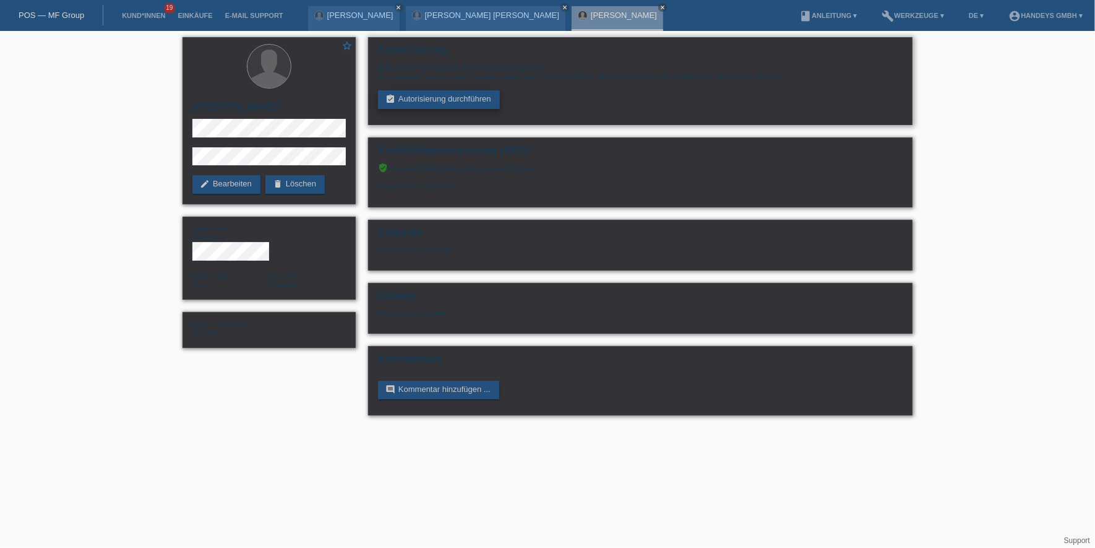
click at [428, 97] on link "assignment_turned_in Autorisierung durchführen" at bounding box center [439, 99] width 122 height 19
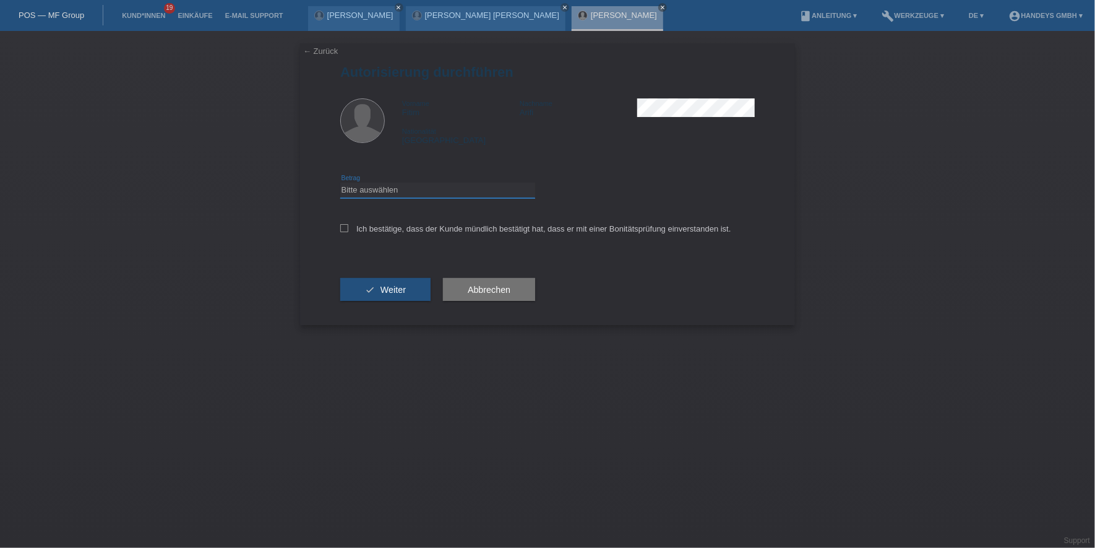
drag, startPoint x: 423, startPoint y: 190, endPoint x: 423, endPoint y: 199, distance: 8.7
click at [423, 190] on select "Bitte auswählen CHF 1.00 - CHF 499.00 CHF 500.00 - CHF 1'999.00 CHF 2'000.00 - …" at bounding box center [437, 190] width 195 height 15
select select "3"
click at [340, 183] on select "Bitte auswählen CHF 1.00 - CHF 499.00 CHF 500.00 - CHF 1'999.00 CHF 2'000.00 - …" at bounding box center [437, 190] width 195 height 15
drag, startPoint x: 400, startPoint y: 237, endPoint x: 406, endPoint y: 234, distance: 6.7
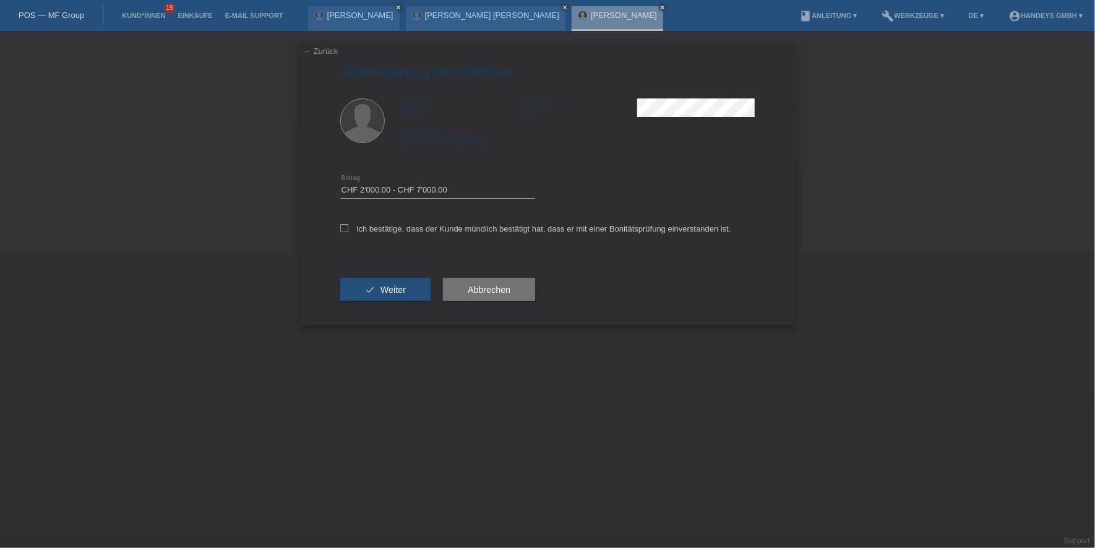
click at [400, 236] on div "Ich bestätige, dass der Kunde mündlich bestätigt hat, dass er mit einer Bonität…" at bounding box center [547, 233] width 415 height 42
click at [414, 230] on label "Ich bestätige, dass der Kunde mündlich bestätigt hat, dass er mit einer Bonität…" at bounding box center [535, 228] width 391 height 9
click at [348, 230] on input "Ich bestätige, dass der Kunde mündlich bestätigt hat, dass er mit einer Bonität…" at bounding box center [344, 228] width 8 height 8
checkbox input "true"
click at [397, 293] on span "Weiter" at bounding box center [392, 290] width 25 height 10
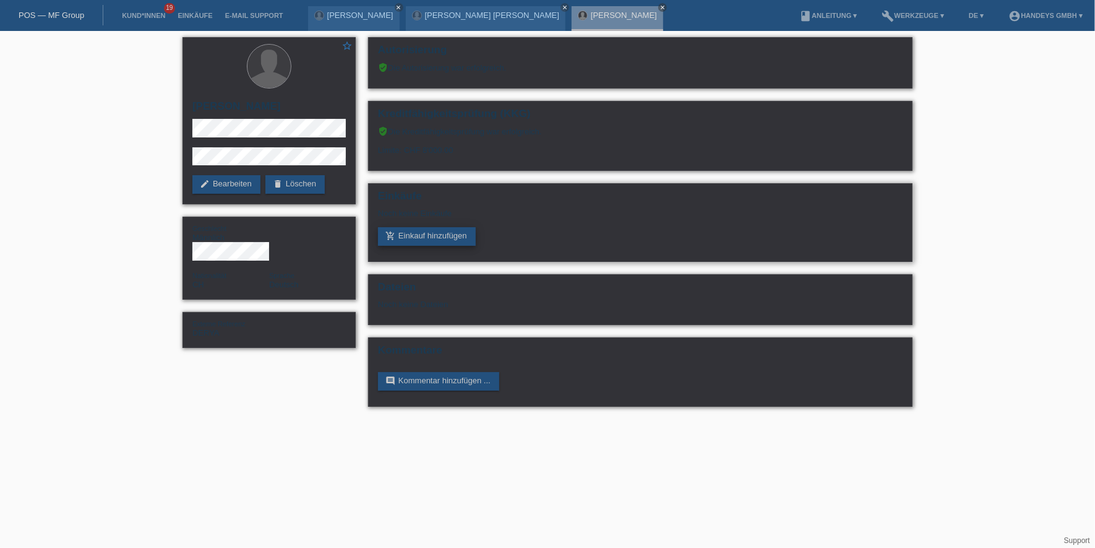
click at [431, 241] on link "add_shopping_cart Einkauf hinzufügen" at bounding box center [427, 236] width 98 height 19
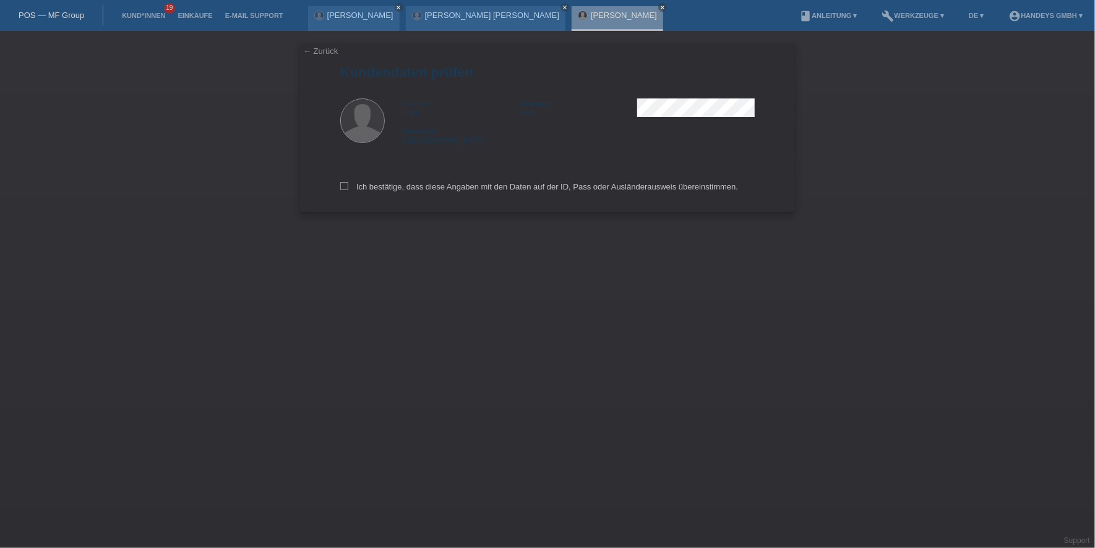
click at [358, 178] on div "Ich bestätige, dass diese Angaben mit den Daten auf der ID, Pass oder Ausländer…" at bounding box center [547, 184] width 415 height 54
click at [359, 187] on label "Ich bestätige, dass diese Angaben mit den Daten auf der ID, Pass oder Ausländer…" at bounding box center [539, 186] width 398 height 9
click at [348, 187] on input "Ich bestätige, dass diese Angaben mit den Daten auf der ID, Pass oder Ausländer…" at bounding box center [344, 186] width 8 height 8
checkbox input "true"
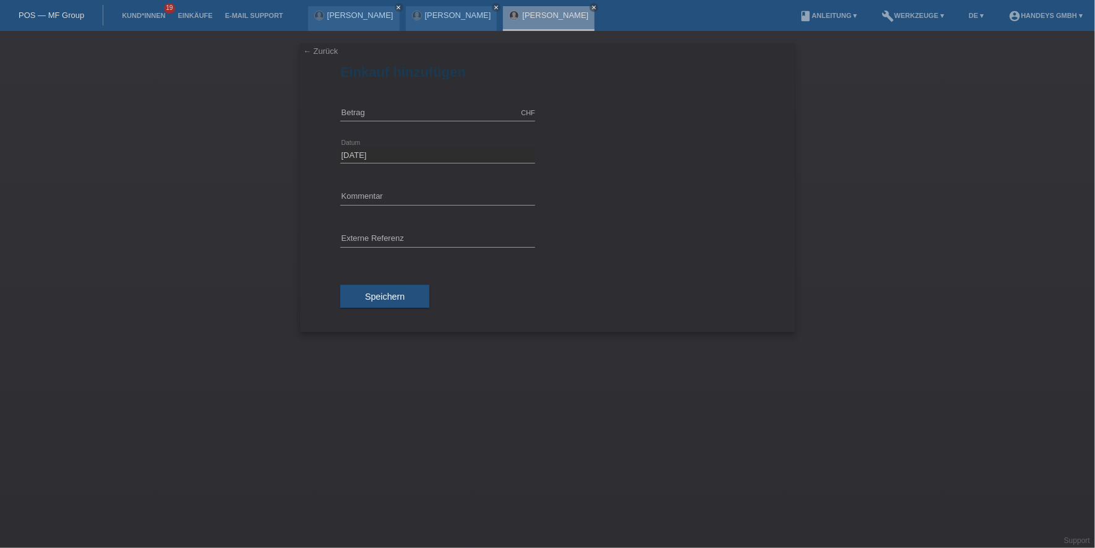
click at [358, 102] on div "CHF error [GEOGRAPHIC_DATA]" at bounding box center [437, 113] width 195 height 42
click at [358, 106] on input "text" at bounding box center [437, 112] width 195 height 15
type input "7315.00"
click at [400, 197] on input "text" at bounding box center [437, 196] width 195 height 15
type input "Pauschal"
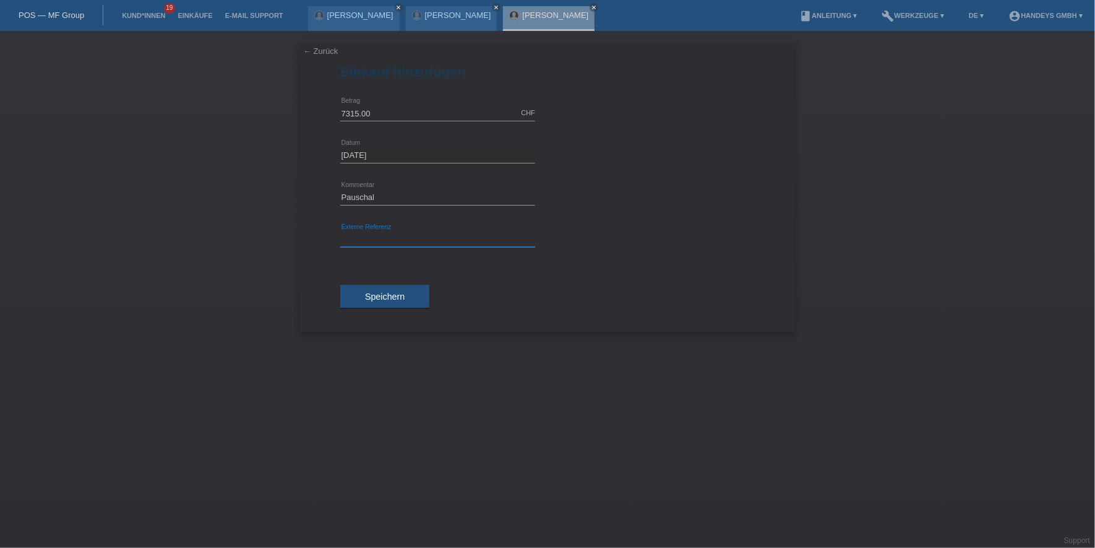
click at [355, 237] on input "text" at bounding box center [437, 238] width 195 height 15
type input "DERYA"
drag, startPoint x: 338, startPoint y: 260, endPoint x: 344, endPoint y: 275, distance: 16.1
click at [337, 262] on div "← Zurück Einkauf hinzufügen 7315.00 CHF error Betrag" at bounding box center [547, 187] width 495 height 288
click at [353, 283] on div "Speichern" at bounding box center [547, 296] width 415 height 72
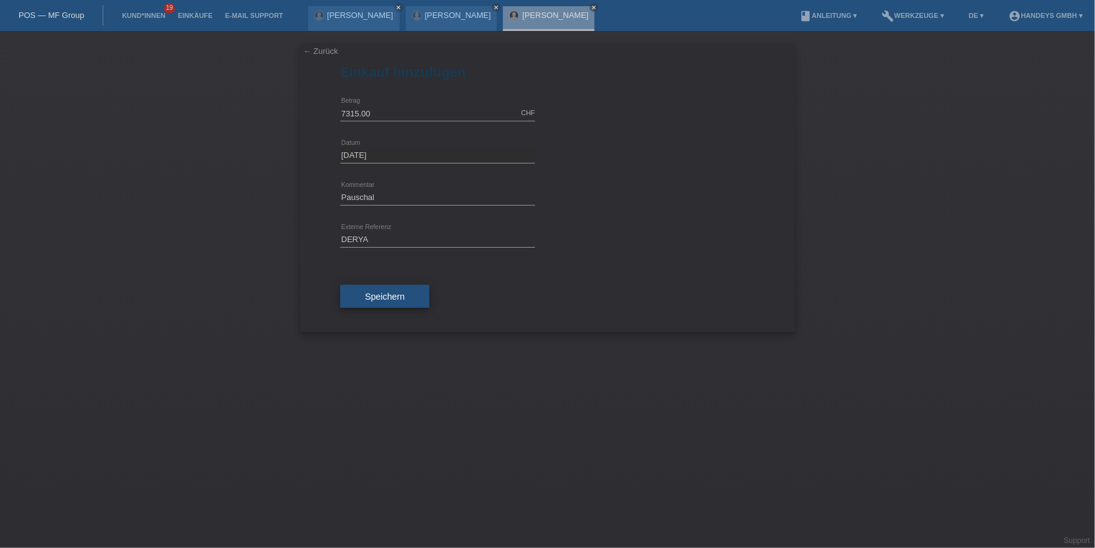
click at [358, 294] on button "Speichern" at bounding box center [384, 297] width 89 height 24
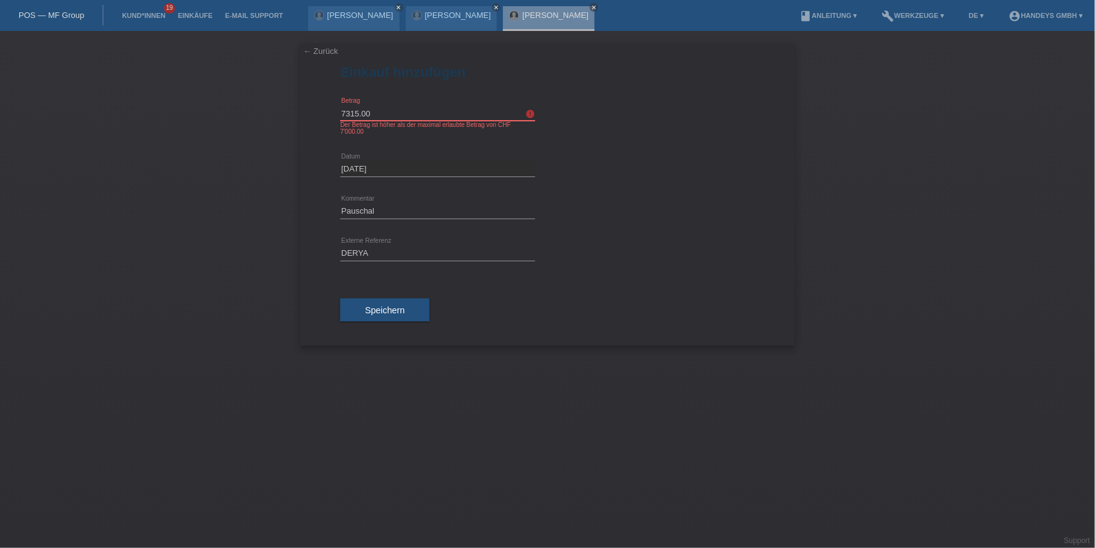
drag, startPoint x: 415, startPoint y: 106, endPoint x: 406, endPoint y: 109, distance: 9.0
click at [411, 108] on input "7315.00" at bounding box center [437, 112] width 195 height 15
drag, startPoint x: 398, startPoint y: 112, endPoint x: 288, endPoint y: 112, distance: 109.5
click at [288, 112] on div "← Zurück Einkauf hinzufügen 7315.00 CHF error Betrag 27.08.2025" at bounding box center [547, 289] width 1095 height 517
type input "7000.00"
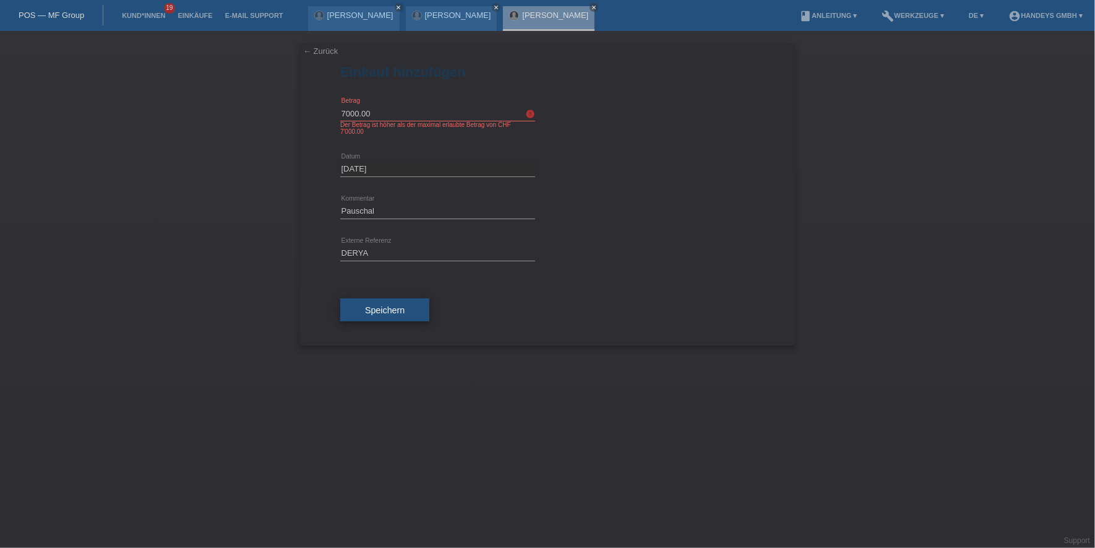
click at [384, 316] on button "Speichern" at bounding box center [384, 310] width 89 height 24
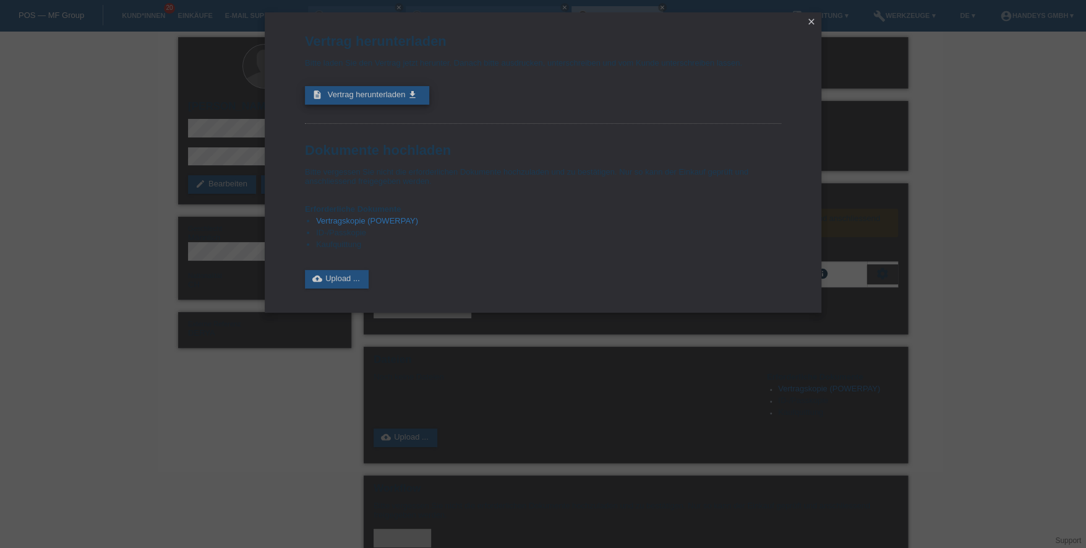
click at [358, 97] on span "Vertrag herunterladen" at bounding box center [367, 94] width 78 height 9
click at [811, 15] on link "close" at bounding box center [812, 22] width 16 height 14
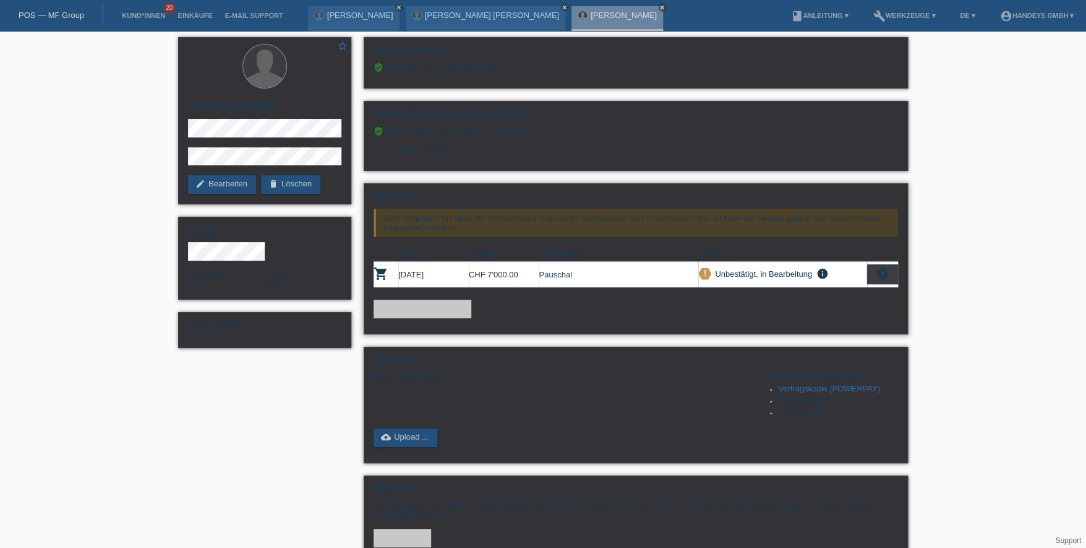
click at [437, 306] on link "add_shopping_cart Einkauf hinzufügen" at bounding box center [423, 308] width 98 height 19
click at [394, 307] on link "add_shopping_cart Einkauf hinzufügen" at bounding box center [423, 308] width 98 height 19
click at [139, 15] on link "Kund*innen" at bounding box center [144, 15] width 56 height 7
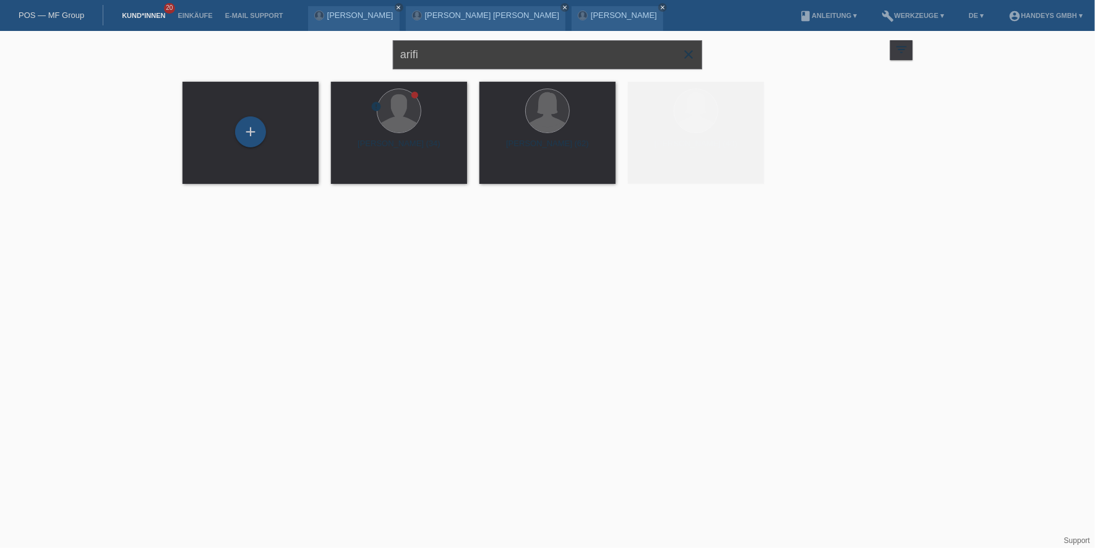
click at [433, 56] on input "arifi" at bounding box center [547, 54] width 309 height 29
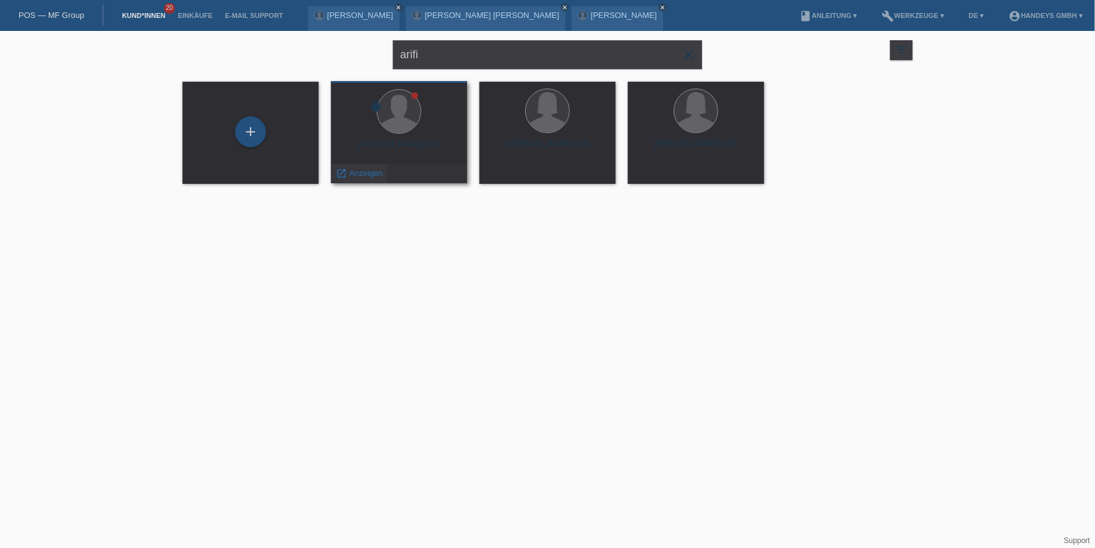
click at [366, 173] on span "Anzeigen" at bounding box center [366, 172] width 33 height 9
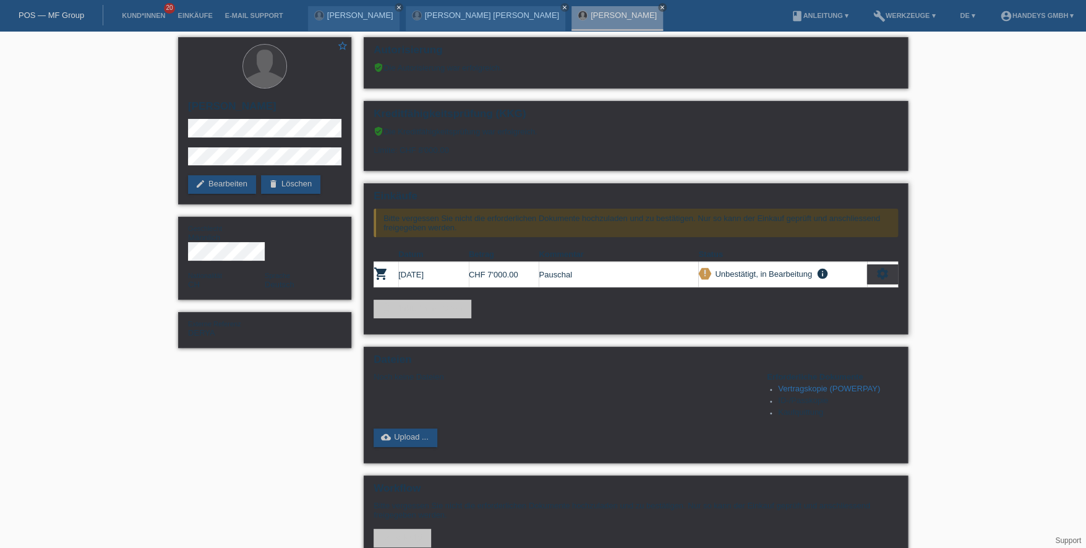
click at [393, 307] on link "add_shopping_cart Einkauf hinzufügen" at bounding box center [423, 308] width 98 height 19
click at [134, 15] on link "Kund*innen" at bounding box center [144, 15] width 56 height 7
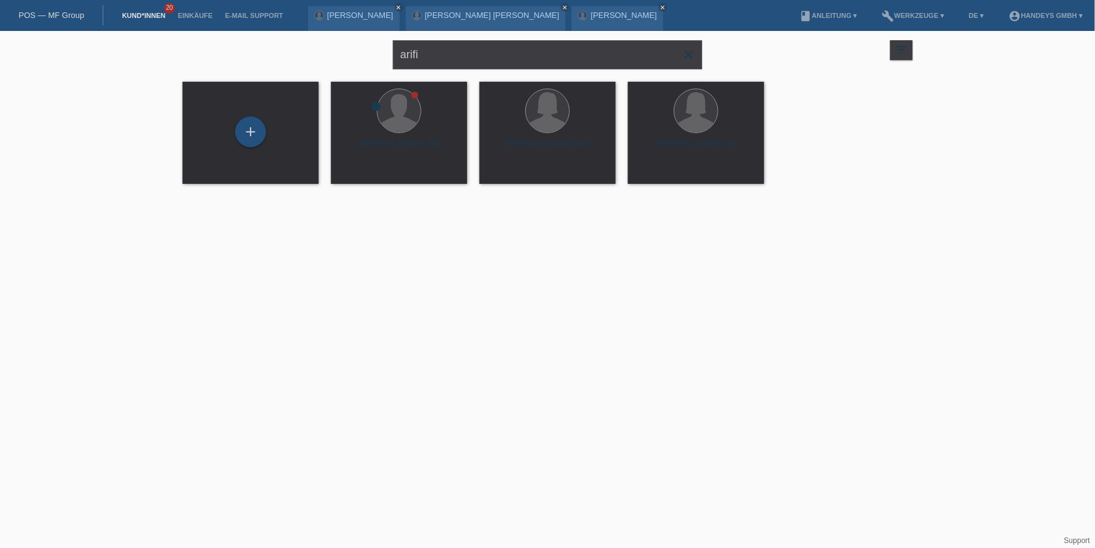
drag, startPoint x: 154, startPoint y: 502, endPoint x: 198, endPoint y: 455, distance: 64.3
click at [154, 199] on html "POS — MF Group Kund*innen 20 Einkäufe E-Mail Support Abdoul Karim Sow close clo…" at bounding box center [547, 99] width 1095 height 199
click at [379, 167] on div "launch Anzeigen" at bounding box center [360, 173] width 56 height 19
click at [368, 178] on div "launch Anzeigen" at bounding box center [360, 173] width 56 height 19
click at [372, 172] on span "Anzeigen" at bounding box center [366, 172] width 33 height 9
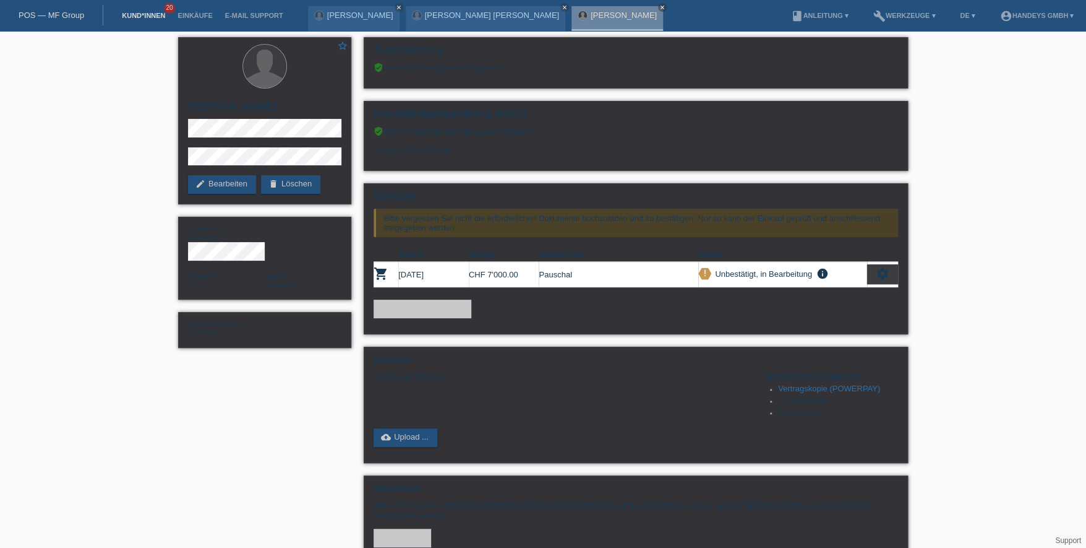
click at [126, 12] on link "Kund*innen" at bounding box center [144, 15] width 56 height 7
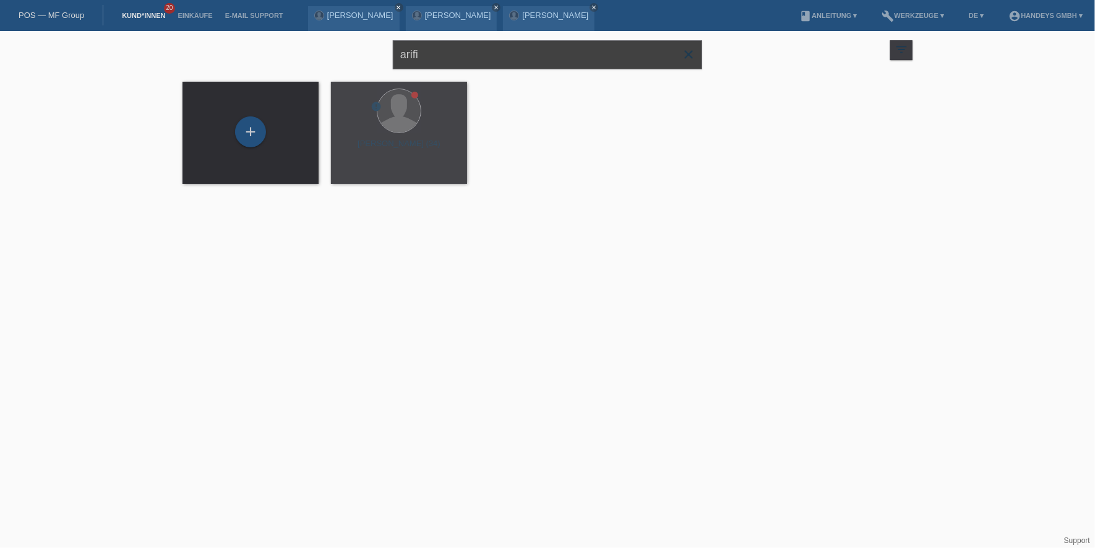
drag, startPoint x: 357, startPoint y: 51, endPoint x: 268, endPoint y: 44, distance: 89.4
click at [270, 46] on div "arifi close filter_list view_module Alle Kund*innen anzeigen star Markierte [PE…" at bounding box center [547, 53] width 742 height 45
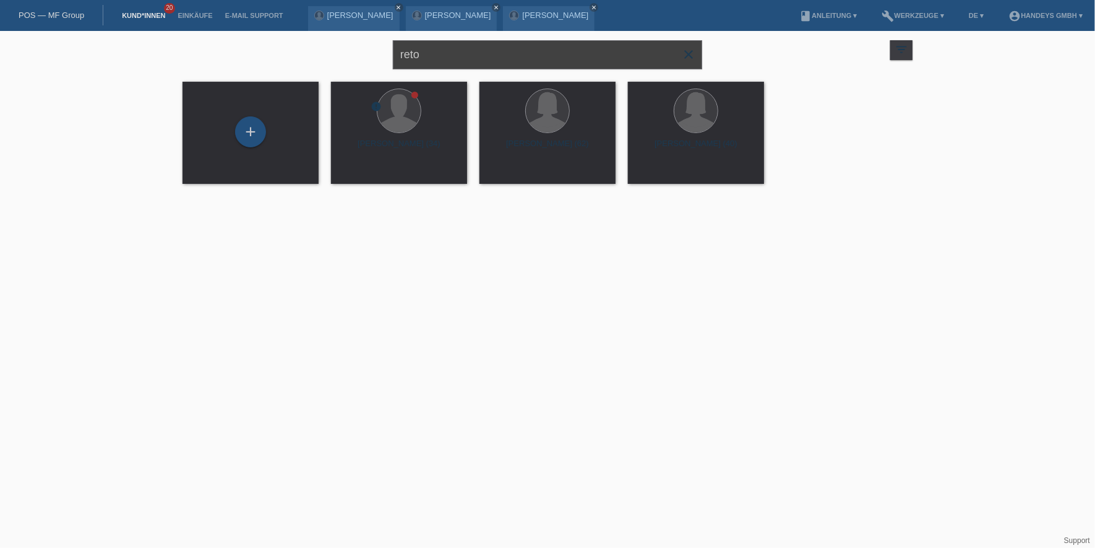
type input "reto"
click at [505, 173] on span "Anzeigen" at bounding box center [514, 172] width 33 height 9
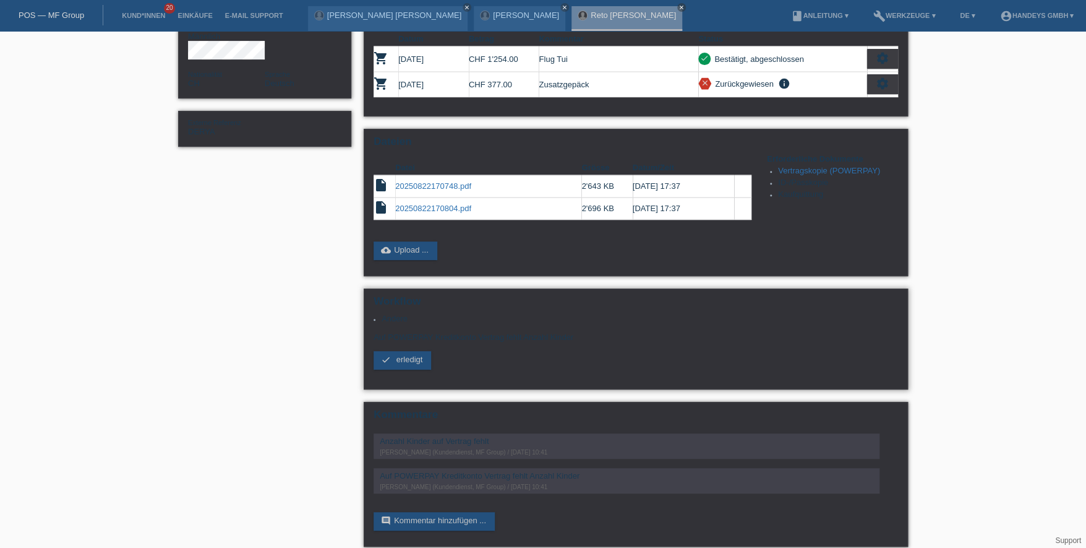
scroll to position [206, 0]
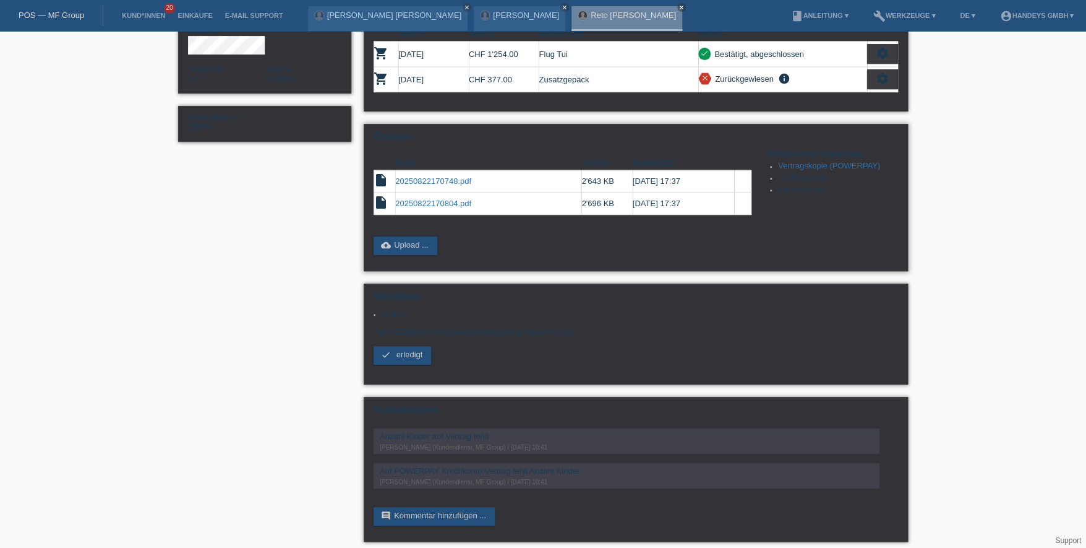
click at [405, 181] on link "20250822170748.pdf" at bounding box center [433, 180] width 76 height 9
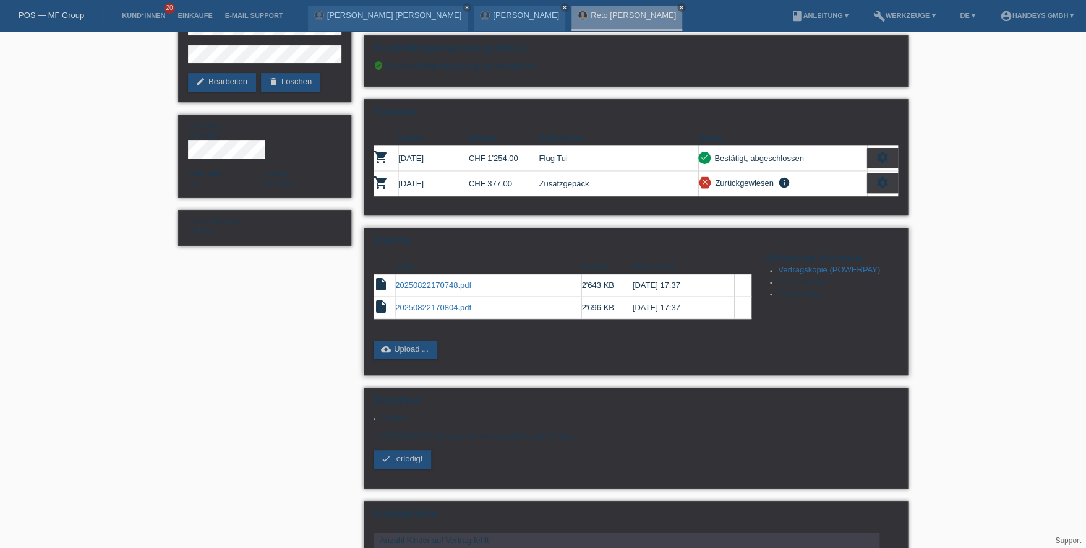
scroll to position [123, 0]
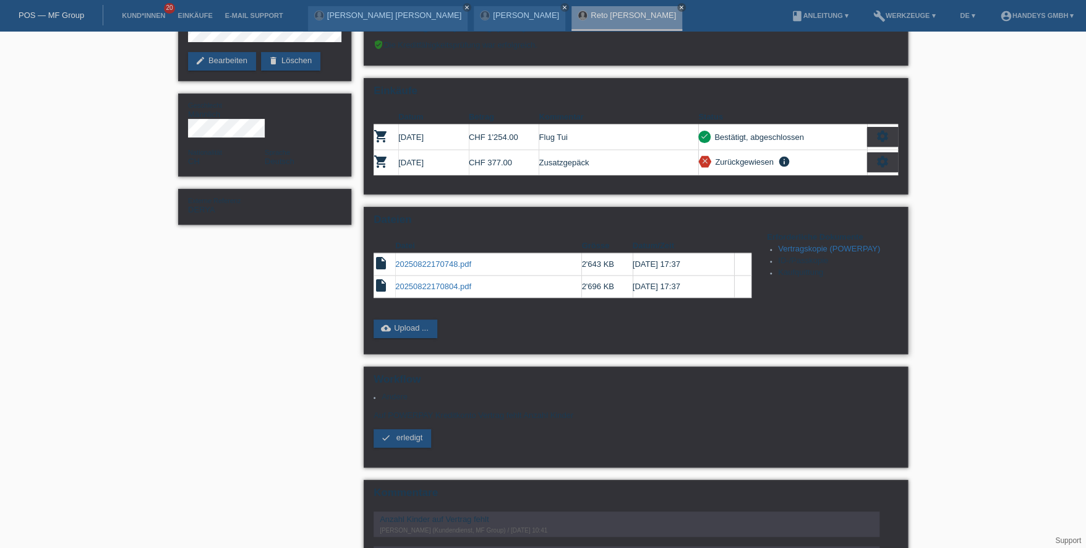
click at [419, 282] on link "20250822170804.pdf" at bounding box center [433, 286] width 76 height 9
click at [807, 246] on link "Vertragskopie (POWERPAY)" at bounding box center [829, 248] width 102 height 9
click at [433, 259] on link "20250822170748.pdf" at bounding box center [433, 263] width 76 height 9
